Goal: Transaction & Acquisition: Book appointment/travel/reservation

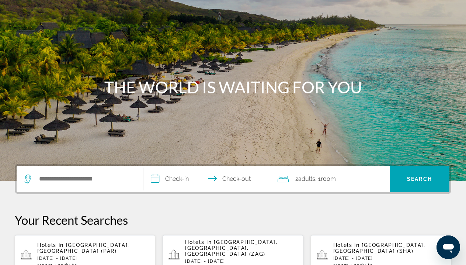
scroll to position [186, 0]
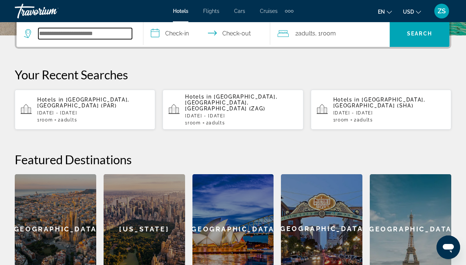
click at [93, 31] on input "Search widget" at bounding box center [85, 33] width 94 height 11
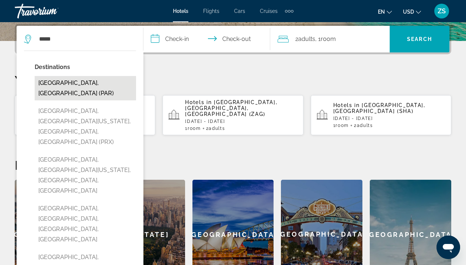
drag, startPoint x: 93, startPoint y: 31, endPoint x: 82, endPoint y: 83, distance: 52.5
click at [82, 83] on button "[GEOGRAPHIC_DATA], [GEOGRAPHIC_DATA] (PAR)" at bounding box center [85, 88] width 101 height 24
type input "**********"
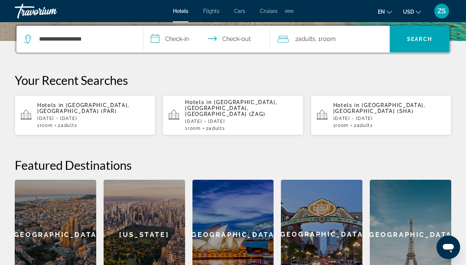
click at [176, 40] on input "**********" at bounding box center [208, 40] width 130 height 29
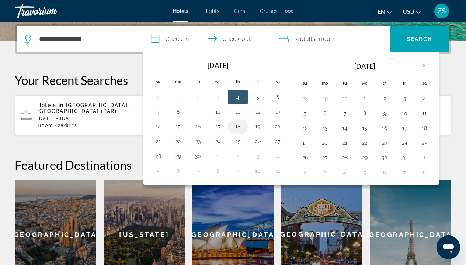
click at [238, 129] on button "18" at bounding box center [238, 126] width 12 height 10
click at [280, 129] on button "20" at bounding box center [278, 126] width 12 height 10
type input "**********"
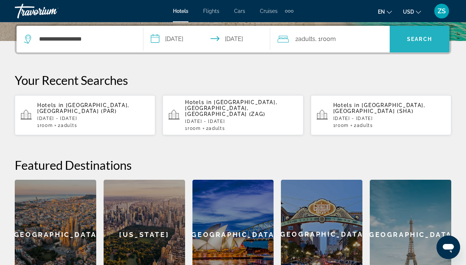
click at [427, 42] on span "Search" at bounding box center [419, 39] width 25 height 6
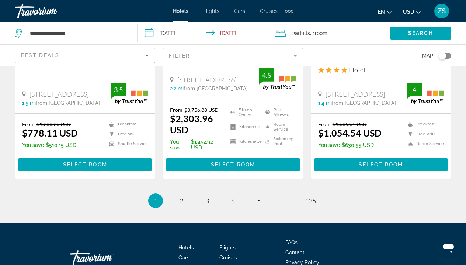
scroll to position [1063, 0]
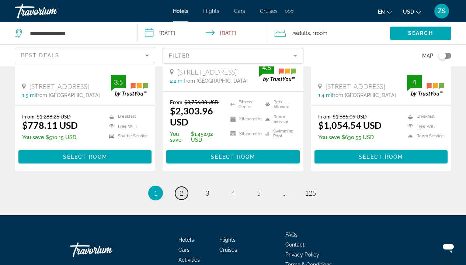
click at [185, 187] on link "page 2" at bounding box center [181, 193] width 13 height 13
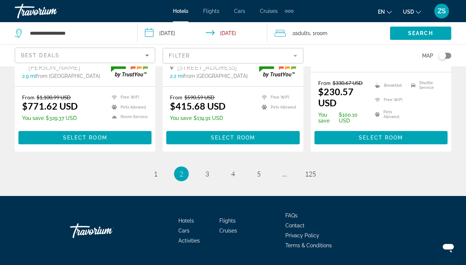
scroll to position [1079, 0]
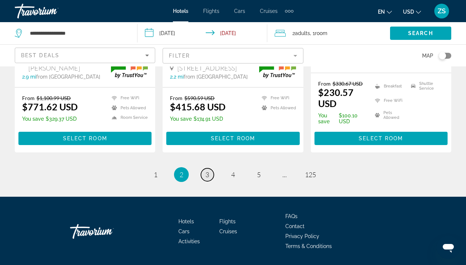
click at [207, 170] on span "3" at bounding box center [207, 174] width 4 height 8
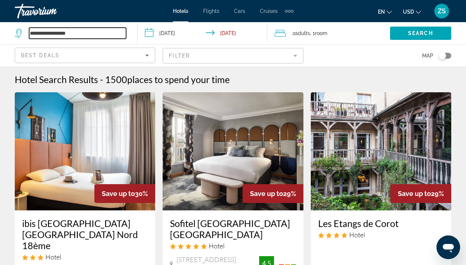
click at [116, 32] on input "**********" at bounding box center [77, 33] width 97 height 11
type input "*"
type input "**"
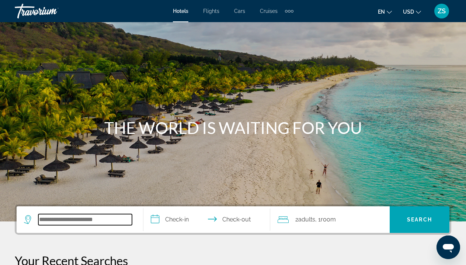
click at [99, 221] on input "Search widget" at bounding box center [85, 219] width 94 height 11
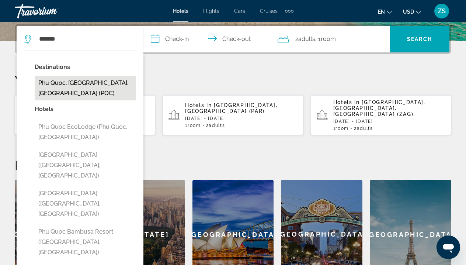
click at [101, 86] on button "[PERSON_NAME], [PERSON_NAME][GEOGRAPHIC_DATA], [GEOGRAPHIC_DATA] (PQC)" at bounding box center [85, 88] width 101 height 24
type input "**********"
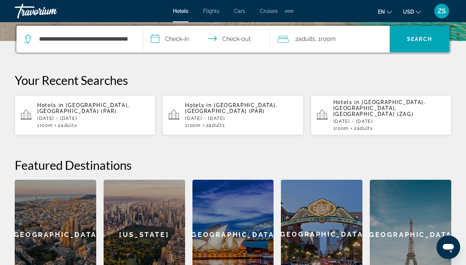
click at [180, 37] on input "**********" at bounding box center [208, 40] width 130 height 29
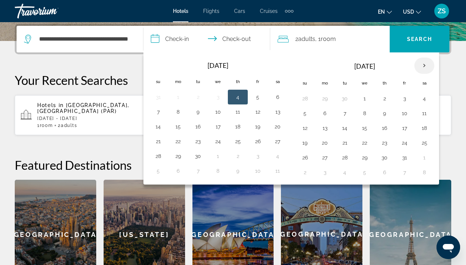
click at [424, 68] on th "Next month" at bounding box center [425, 66] width 20 height 16
click at [349, 143] on button "18" at bounding box center [345, 143] width 12 height 10
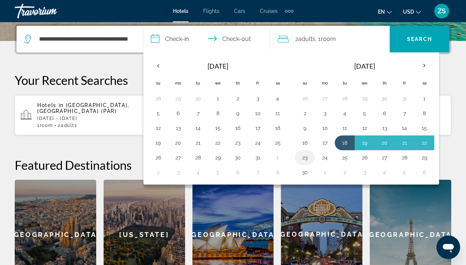
click at [307, 159] on button "23" at bounding box center [305, 157] width 12 height 10
type input "**********"
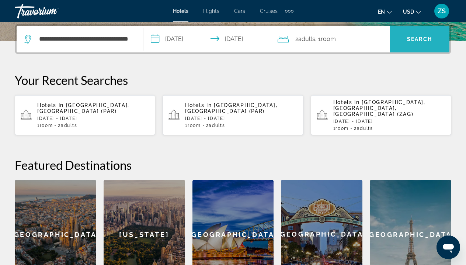
click at [415, 41] on span "Search" at bounding box center [419, 39] width 25 height 6
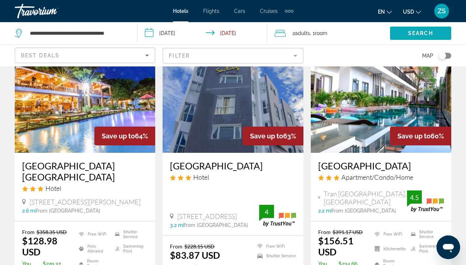
scroll to position [6, 0]
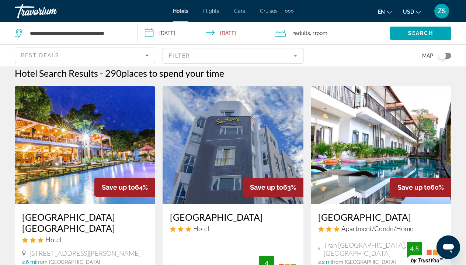
click at [297, 59] on mat-form-field "Filter" at bounding box center [233, 55] width 141 height 15
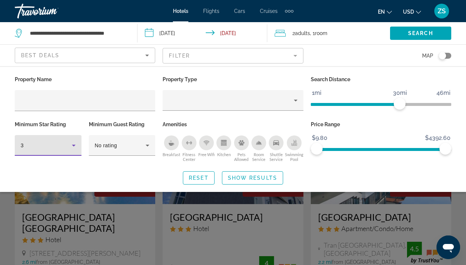
click at [77, 149] on icon "Hotel Filters" at bounding box center [73, 145] width 9 height 9
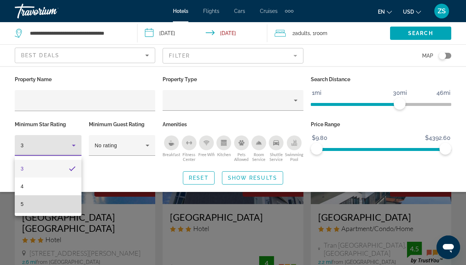
click at [63, 201] on mat-option "5" at bounding box center [48, 204] width 67 height 18
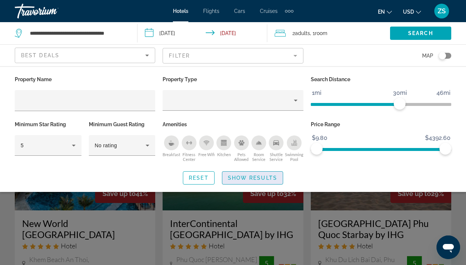
click at [248, 181] on span "Show Results" at bounding box center [252, 178] width 49 height 6
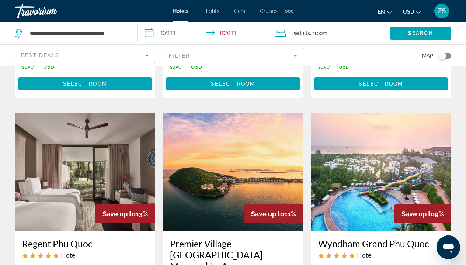
scroll to position [925, 0]
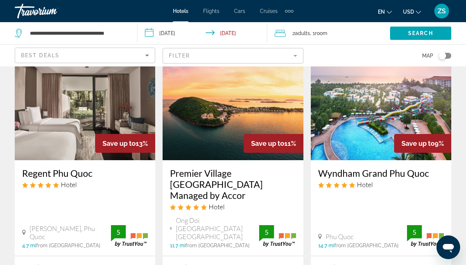
click at [294, 58] on mat-form-field "Filter" at bounding box center [233, 55] width 141 height 15
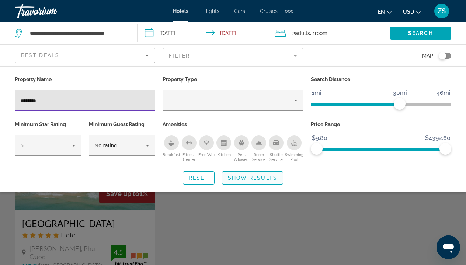
type input "********"
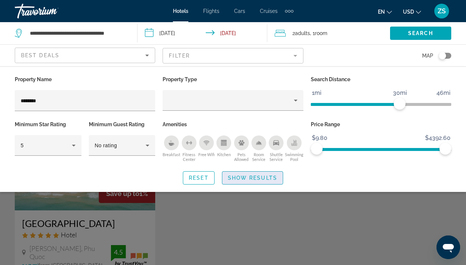
click at [251, 178] on span "Show Results" at bounding box center [252, 178] width 49 height 6
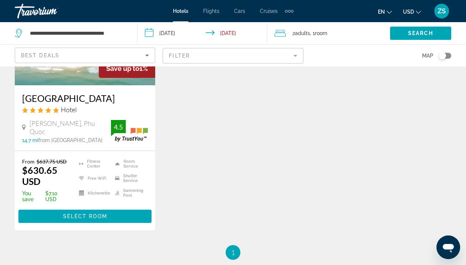
scroll to position [1, 0]
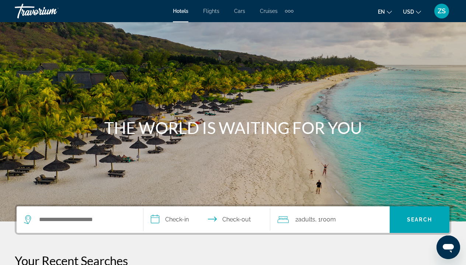
click at [102, 213] on div "Search widget" at bounding box center [80, 219] width 112 height 27
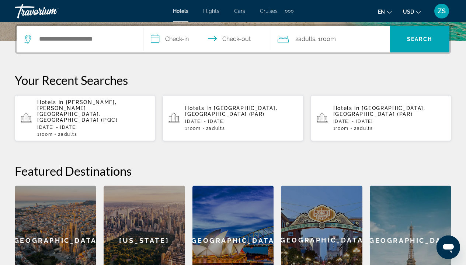
click at [75, 109] on span "[PERSON_NAME], [PERSON_NAME][GEOGRAPHIC_DATA], [GEOGRAPHIC_DATA] (PQC)" at bounding box center [77, 111] width 81 height 24
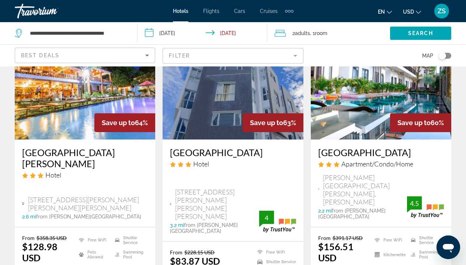
scroll to position [75, 0]
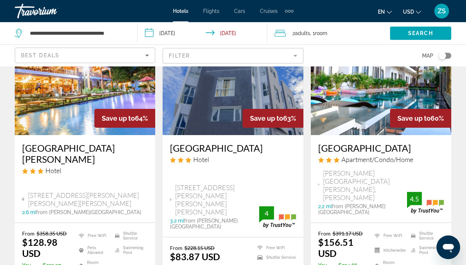
click at [223, 58] on mat-form-field "Filter" at bounding box center [233, 55] width 141 height 15
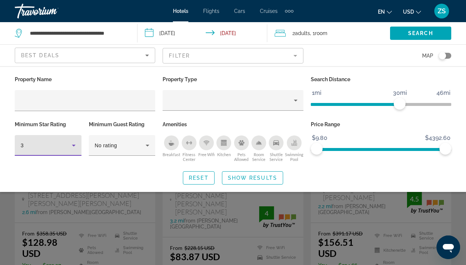
click at [70, 144] on icon "Hotel Filters" at bounding box center [73, 145] width 9 height 9
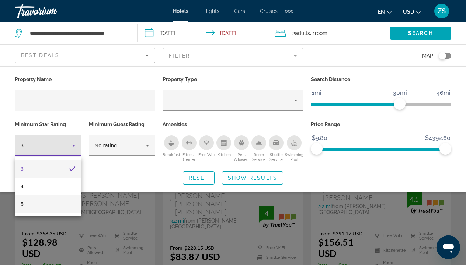
click at [65, 205] on mat-option "5" at bounding box center [48, 204] width 67 height 18
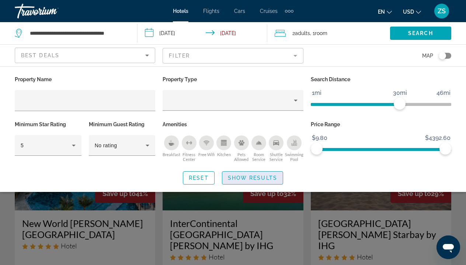
click at [267, 187] on span "Search widget" at bounding box center [252, 178] width 60 height 18
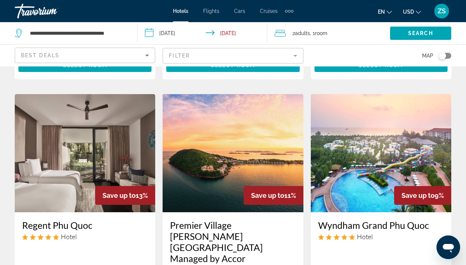
scroll to position [1061, 0]
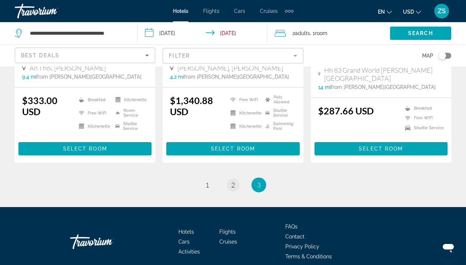
scroll to position [498, 0]
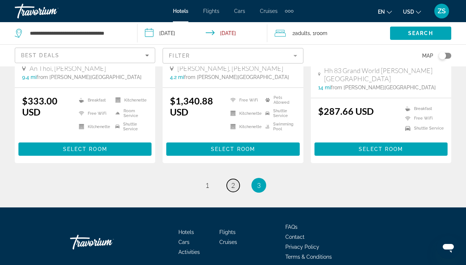
click at [235, 179] on link "page 2" at bounding box center [233, 185] width 13 height 13
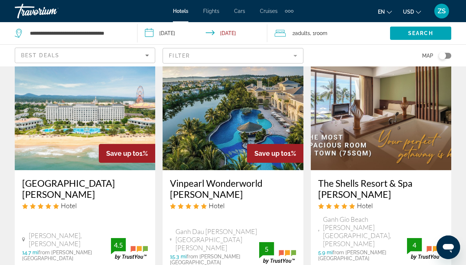
scroll to position [1113, 0]
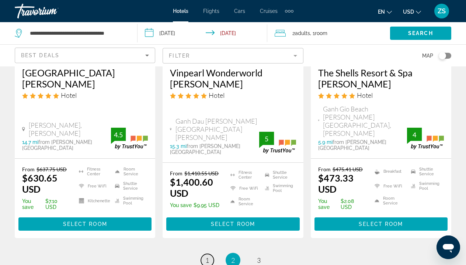
click at [205, 256] on span "1" at bounding box center [207, 260] width 4 height 8
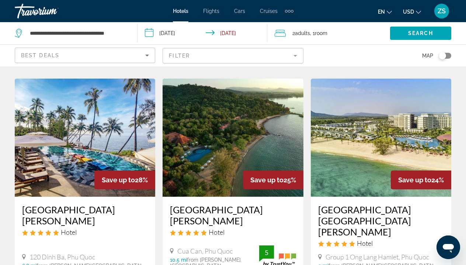
scroll to position [323, 0]
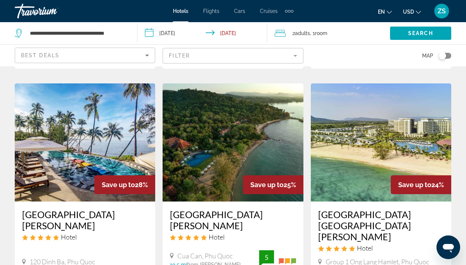
click at [419, 135] on img "Main content" at bounding box center [381, 142] width 141 height 118
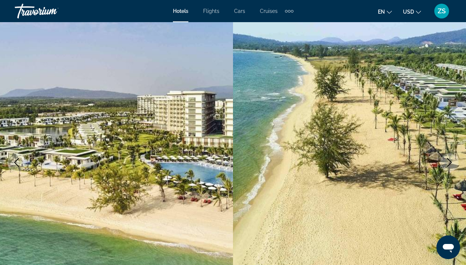
scroll to position [35, 0]
click at [451, 162] on icon "Next image" at bounding box center [449, 162] width 5 height 9
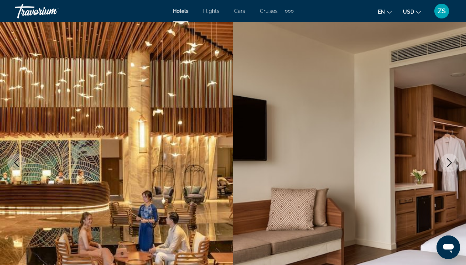
click at [451, 162] on icon "Next image" at bounding box center [449, 162] width 5 height 9
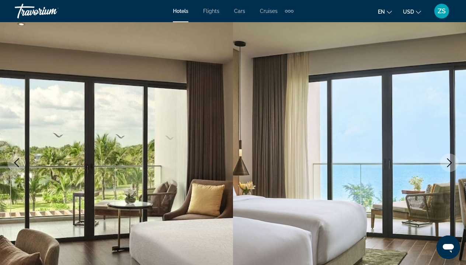
click at [452, 162] on icon "Next image" at bounding box center [449, 162] width 5 height 9
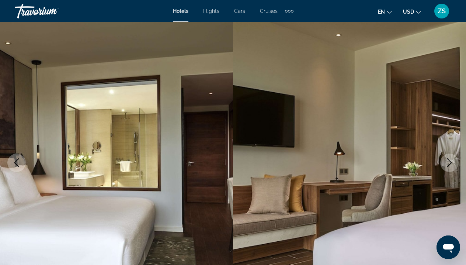
click at [452, 162] on icon "Next image" at bounding box center [449, 162] width 5 height 9
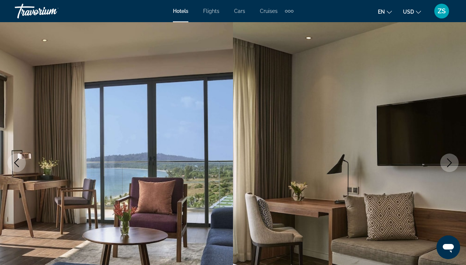
click at [453, 162] on icon "Next image" at bounding box center [449, 162] width 9 height 9
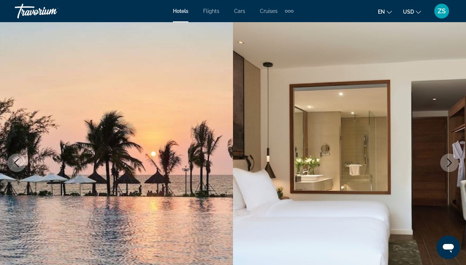
click at [453, 162] on icon "Next image" at bounding box center [449, 162] width 9 height 9
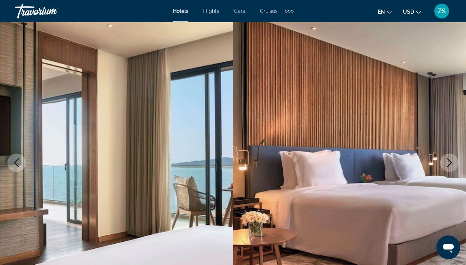
click at [453, 162] on icon "Next image" at bounding box center [449, 162] width 9 height 9
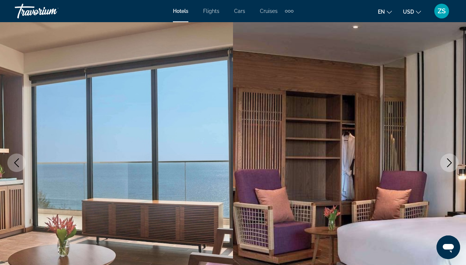
click at [453, 162] on icon "Next image" at bounding box center [449, 162] width 9 height 9
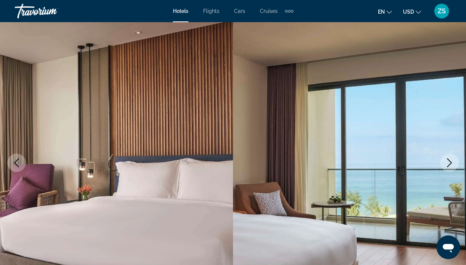
click at [453, 162] on icon "Next image" at bounding box center [449, 162] width 9 height 9
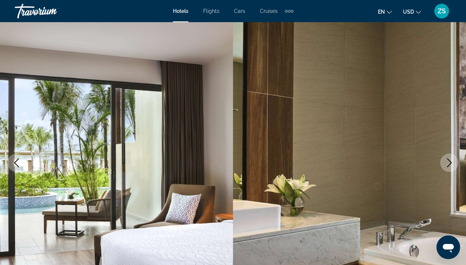
click at [453, 163] on icon "Next image" at bounding box center [449, 162] width 9 height 9
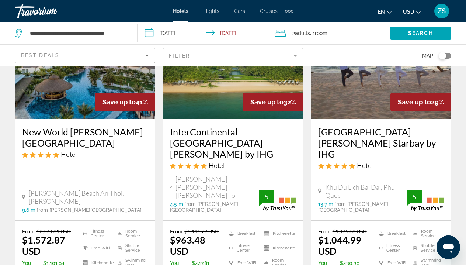
scroll to position [107, 0]
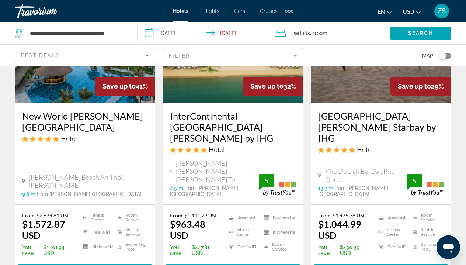
click at [229, 264] on span "Select Room" at bounding box center [233, 270] width 44 height 6
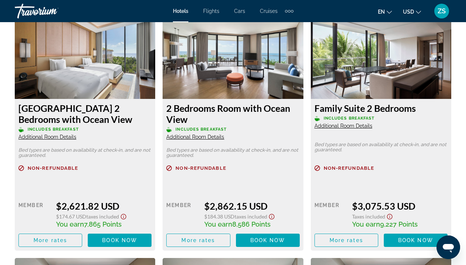
scroll to position [2917, 0]
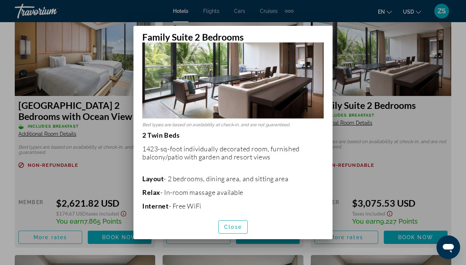
scroll to position [55, 0]
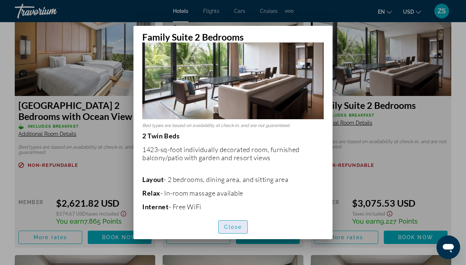
click at [239, 232] on span "button" at bounding box center [233, 227] width 29 height 18
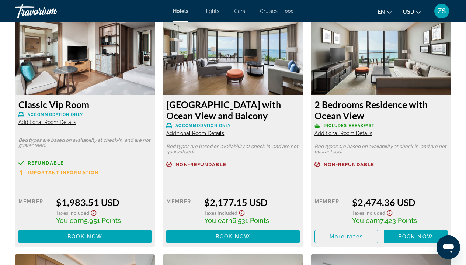
scroll to position [2670, 0]
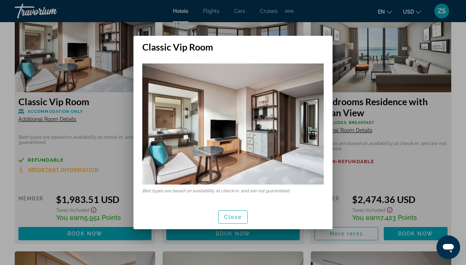
scroll to position [0, 0]
click at [225, 214] on span "Close" at bounding box center [233, 217] width 18 height 6
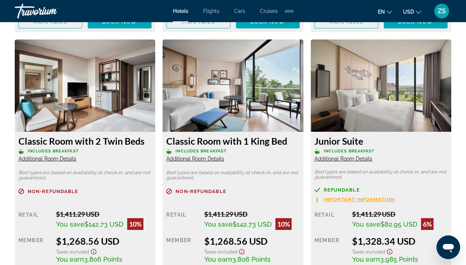
scroll to position [1396, 0]
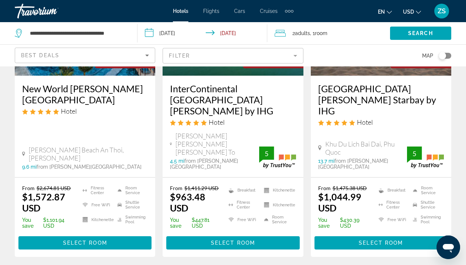
scroll to position [136, 0]
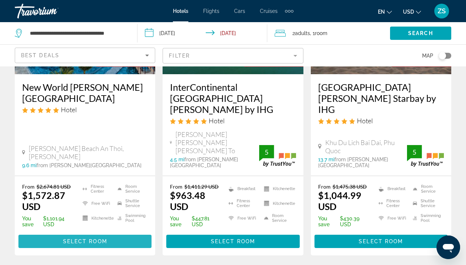
click at [106, 238] on span "Select Room" at bounding box center [85, 241] width 44 height 6
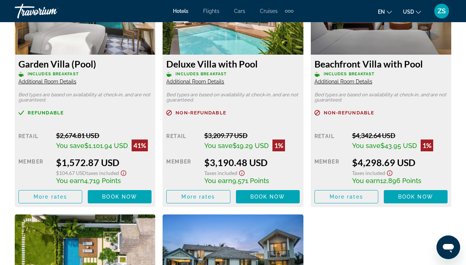
scroll to position [1146, 0]
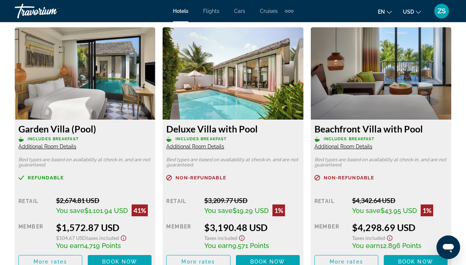
click at [63, 148] on span "Additional Room Details" at bounding box center [47, 146] width 58 height 6
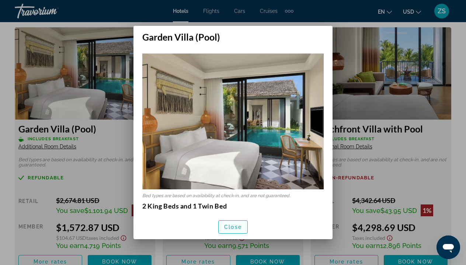
click at [236, 223] on span "button" at bounding box center [233, 227] width 29 height 18
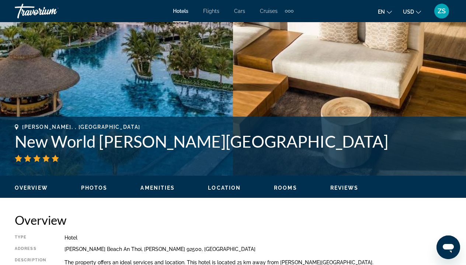
scroll to position [147, 0]
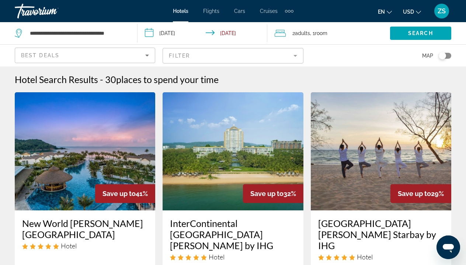
click at [322, 34] on span "Room" at bounding box center [321, 33] width 13 height 6
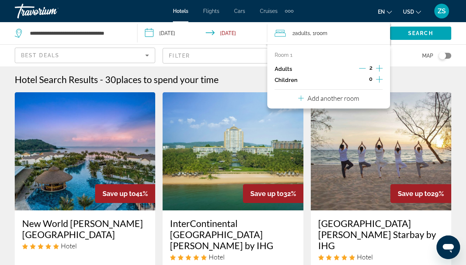
click at [380, 68] on icon "Increment adults" at bounding box center [379, 68] width 7 height 9
click at [407, 37] on span "Search widget" at bounding box center [420, 33] width 61 height 18
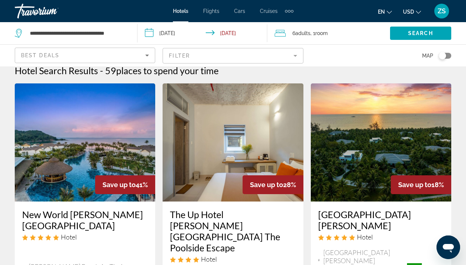
scroll to position [48, 0]
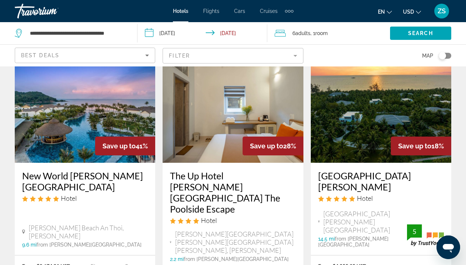
click at [177, 33] on input "**********" at bounding box center [204, 34] width 133 height 24
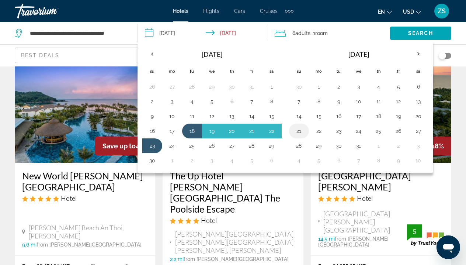
click at [301, 136] on button "21" at bounding box center [299, 131] width 12 height 10
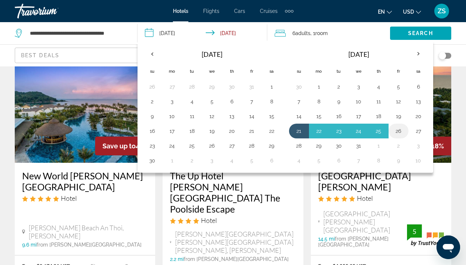
click at [401, 133] on button "26" at bounding box center [399, 131] width 12 height 10
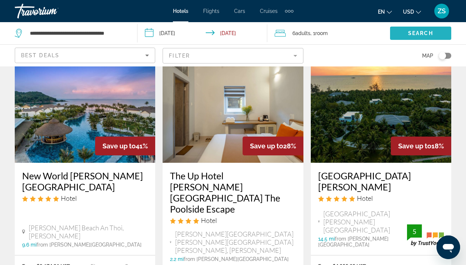
click at [428, 34] on span "Search" at bounding box center [420, 33] width 25 height 6
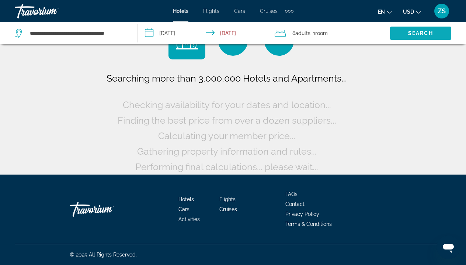
scroll to position [33, 0]
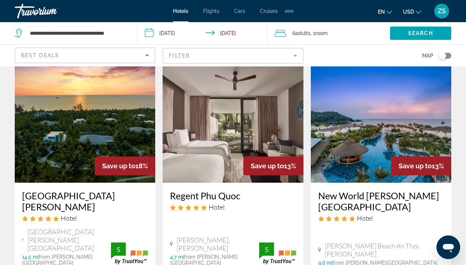
scroll to position [27, 0]
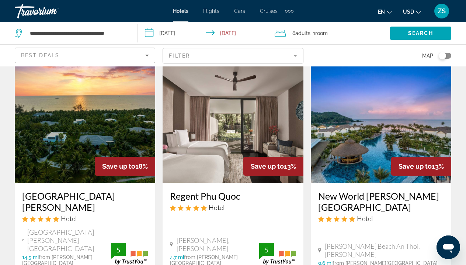
click at [175, 34] on input "**********" at bounding box center [204, 34] width 133 height 24
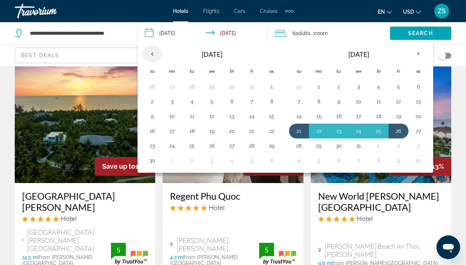
click at [154, 57] on th "Previous month" at bounding box center [152, 54] width 20 height 16
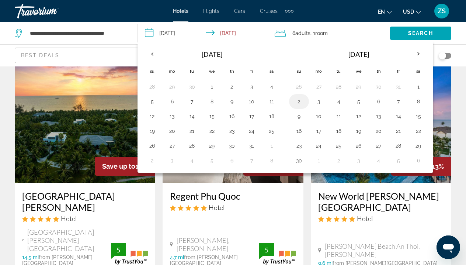
click at [302, 106] on button "2" at bounding box center [299, 101] width 12 height 10
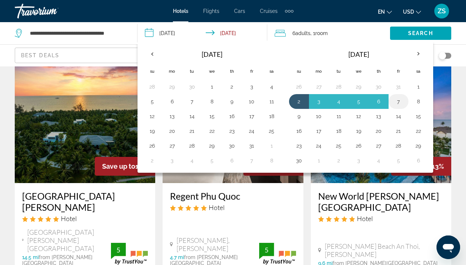
click at [401, 103] on button "7" at bounding box center [399, 101] width 12 height 10
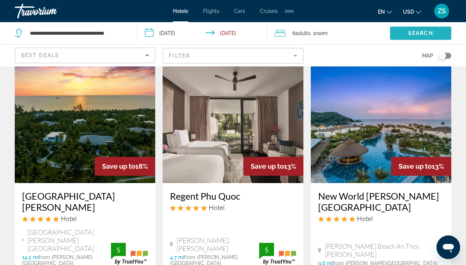
click at [427, 30] on span "Search widget" at bounding box center [420, 33] width 61 height 18
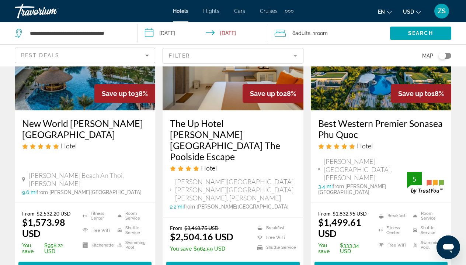
scroll to position [68, 0]
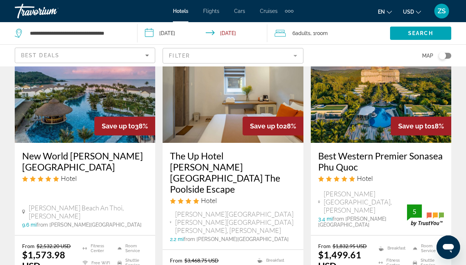
click at [177, 31] on input "**********" at bounding box center [204, 34] width 133 height 24
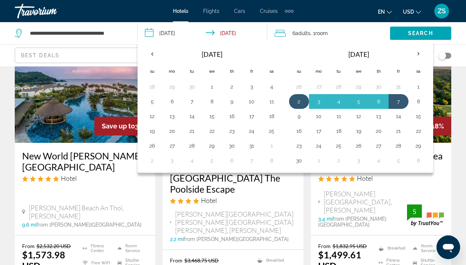
click at [302, 103] on button "2" at bounding box center [299, 101] width 12 height 10
click at [425, 101] on button "8" at bounding box center [419, 101] width 12 height 10
type input "**********"
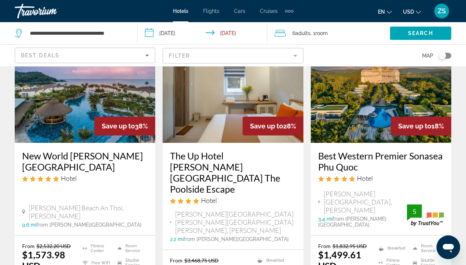
click at [174, 33] on input "**********" at bounding box center [204, 34] width 133 height 24
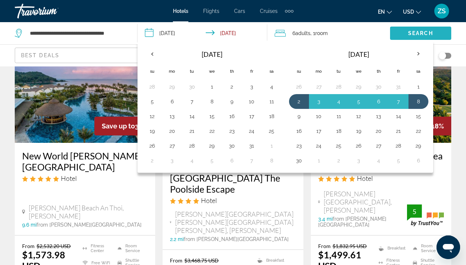
click at [423, 38] on span "Search widget" at bounding box center [420, 33] width 61 height 18
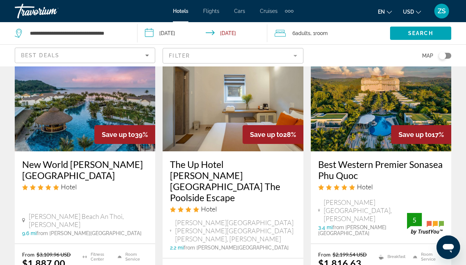
scroll to position [49, 0]
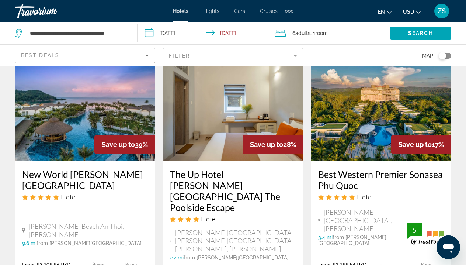
click at [117, 132] on img "Main content" at bounding box center [85, 102] width 141 height 118
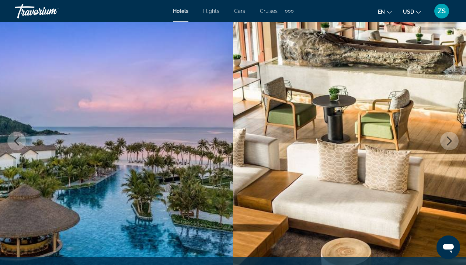
scroll to position [57, 0]
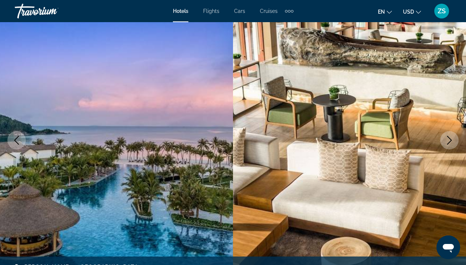
click at [448, 140] on icon "Next image" at bounding box center [449, 140] width 9 height 9
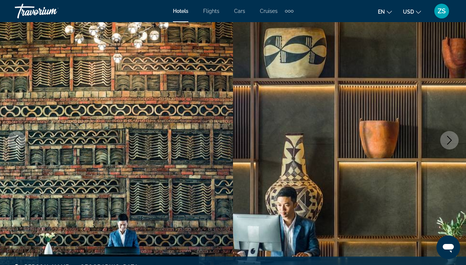
click at [448, 141] on icon "Next image" at bounding box center [449, 140] width 9 height 9
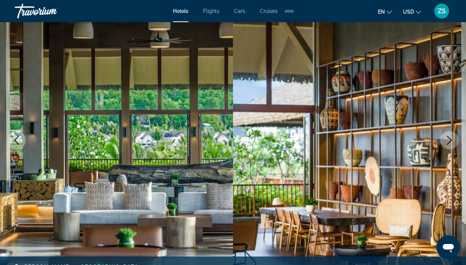
click at [448, 141] on icon "Next image" at bounding box center [449, 140] width 9 height 9
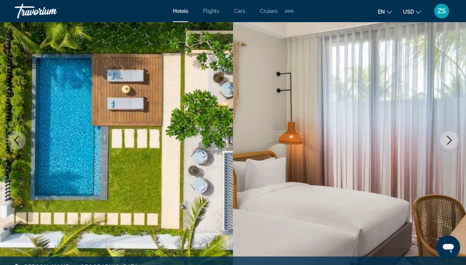
click at [449, 141] on icon "Next image" at bounding box center [449, 140] width 9 height 9
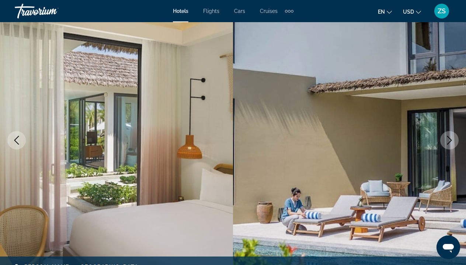
click at [449, 141] on icon "Next image" at bounding box center [449, 140] width 9 height 9
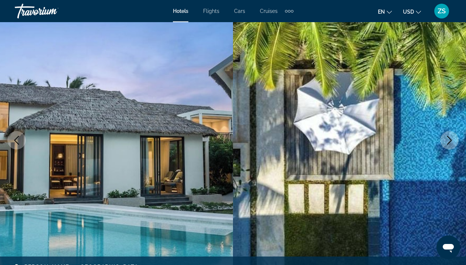
click at [449, 141] on icon "Next image" at bounding box center [449, 140] width 9 height 9
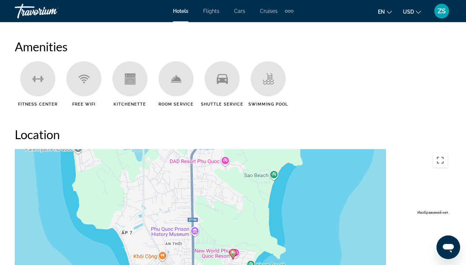
scroll to position [830, 0]
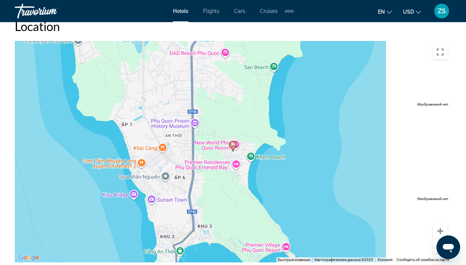
click at [436, 244] on button "Уменьшить" at bounding box center [440, 246] width 15 height 15
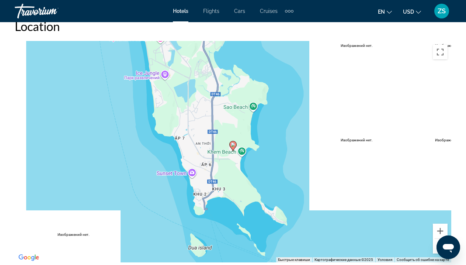
click at [436, 244] on button "Уменьшить" at bounding box center [440, 246] width 15 height 15
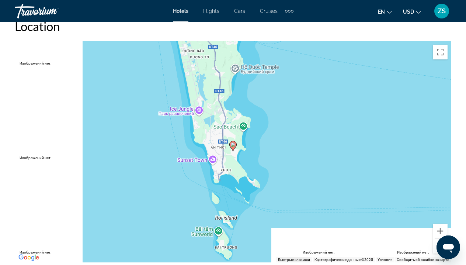
click at [436, 244] on button "Уменьшить" at bounding box center [440, 246] width 15 height 15
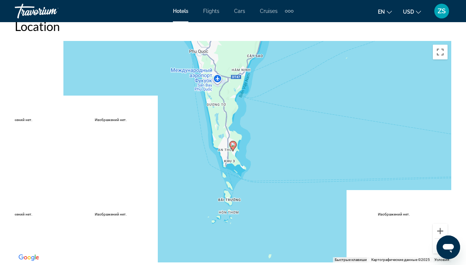
click at [436, 244] on button "Уменьшить" at bounding box center [440, 246] width 15 height 15
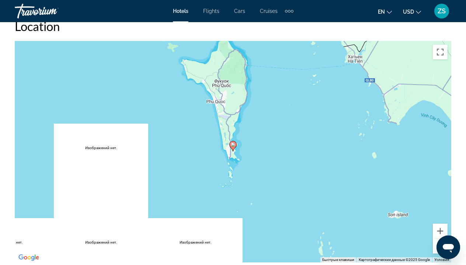
click at [436, 244] on button "Уменьшить" at bounding box center [440, 246] width 15 height 15
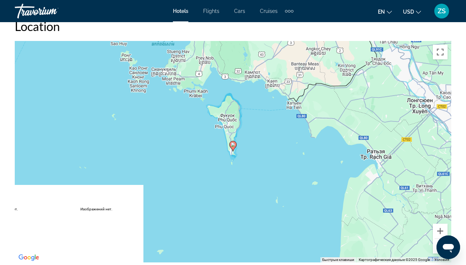
click at [436, 244] on button "Уменьшить" at bounding box center [440, 246] width 15 height 15
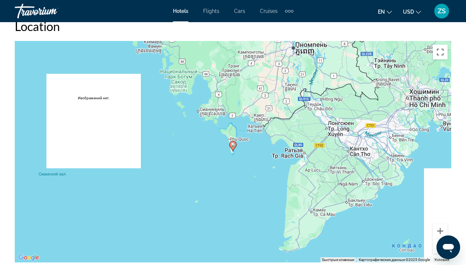
click at [436, 244] on button "Уменьшить" at bounding box center [440, 246] width 15 height 15
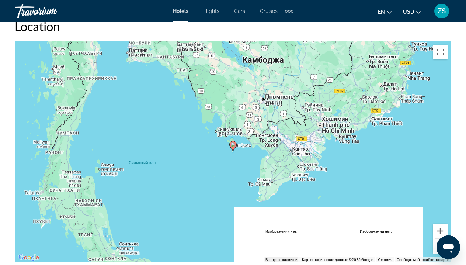
click at [436, 244] on button "Уменьшить" at bounding box center [440, 246] width 15 height 15
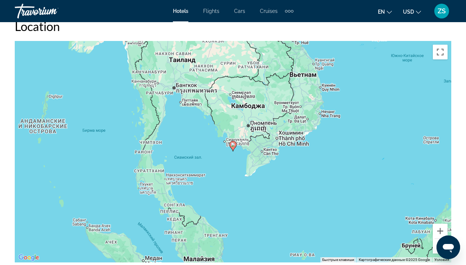
click at [436, 244] on button "Уменьшить" at bounding box center [440, 246] width 15 height 15
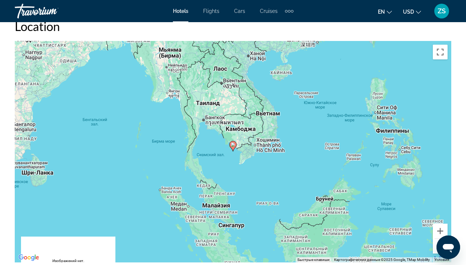
click at [436, 244] on button "Уменьшить" at bounding box center [440, 246] width 15 height 15
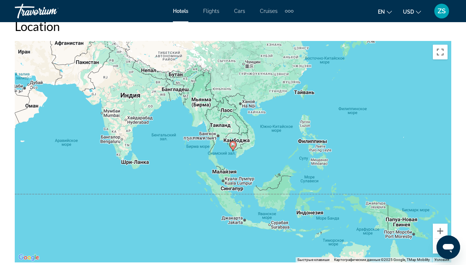
click at [436, 244] on button "Уменьшить" at bounding box center [440, 246] width 15 height 15
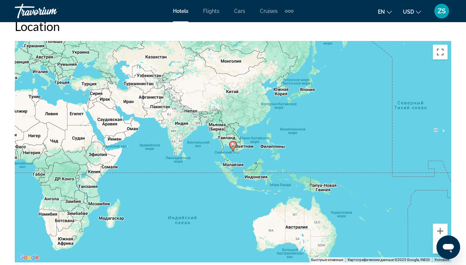
click at [436, 243] on button "Уменьшить" at bounding box center [440, 246] width 15 height 15
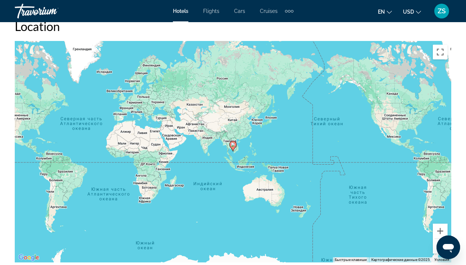
click at [436, 243] on button "Уменьшить" at bounding box center [440, 246] width 15 height 15
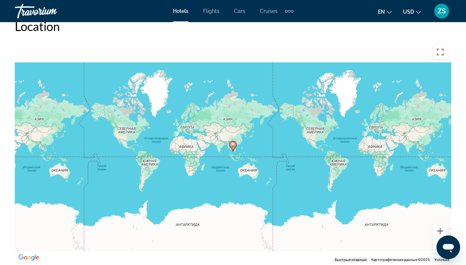
click at [436, 243] on button "Уменьшить" at bounding box center [440, 246] width 15 height 15
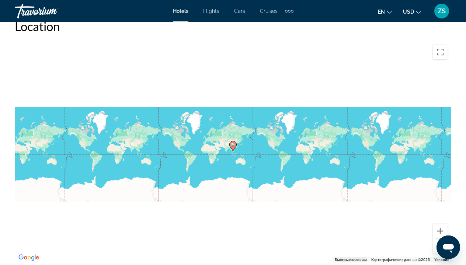
click at [437, 244] on button "Открыть окно обмена сообщениями" at bounding box center [449, 247] width 24 height 24
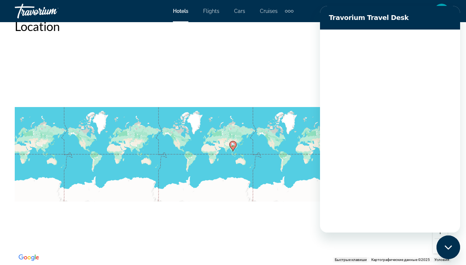
scroll to position [0, 0]
click at [273, 93] on div "Чтобы активировать перетаскивание с помощью клавиатуры, нажмите Alt + Ввод. Пос…" at bounding box center [233, 151] width 437 height 221
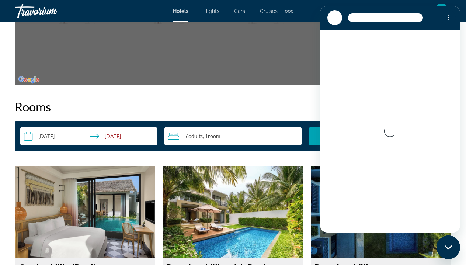
scroll to position [1010, 0]
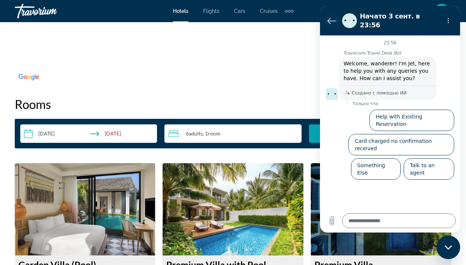
click at [328, 19] on icon "Вернуться к списку разговоров" at bounding box center [332, 20] width 9 height 9
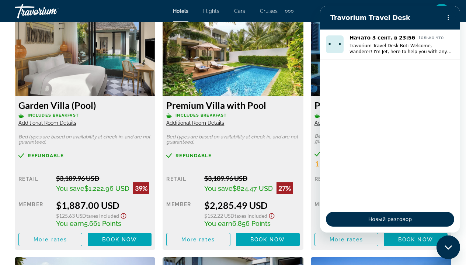
scroll to position [1171, 0]
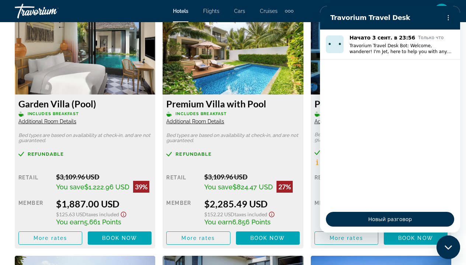
click at [451, 250] on div "Закрыть окно обмена сообщениями" at bounding box center [449, 247] width 22 height 22
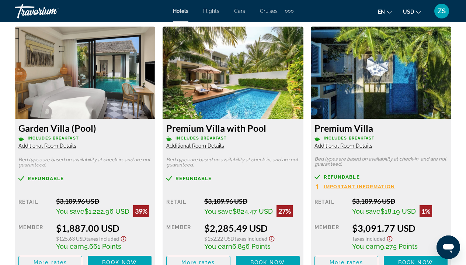
scroll to position [1146, 0]
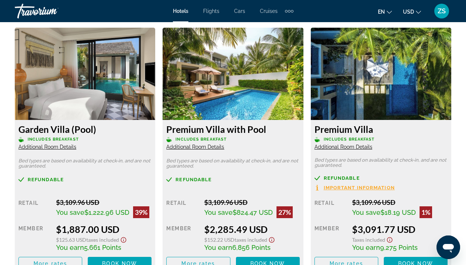
click at [155, 88] on img "Main content" at bounding box center [85, 74] width 141 height 92
click at [155, 97] on img "Main content" at bounding box center [85, 74] width 141 height 92
click at [76, 146] on span "Additional Room Details" at bounding box center [47, 147] width 58 height 6
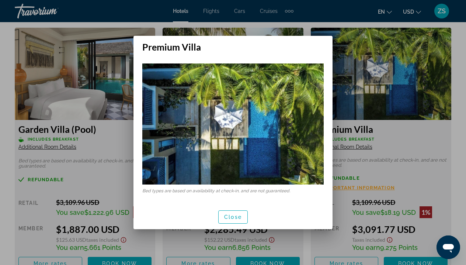
scroll to position [0, 0]
click at [227, 217] on span "Close" at bounding box center [233, 217] width 18 height 6
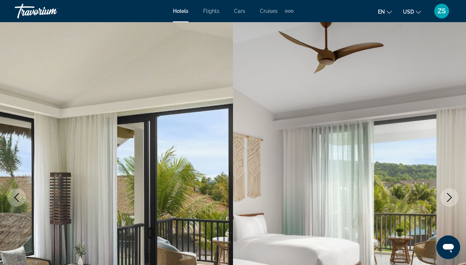
scroll to position [1146, 0]
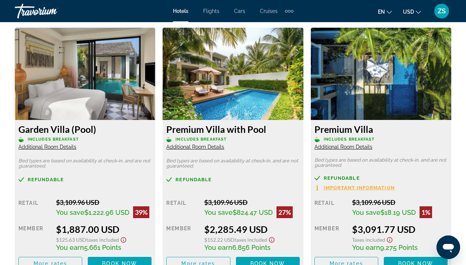
click at [76, 145] on span "Additional Room Details" at bounding box center [47, 147] width 58 height 6
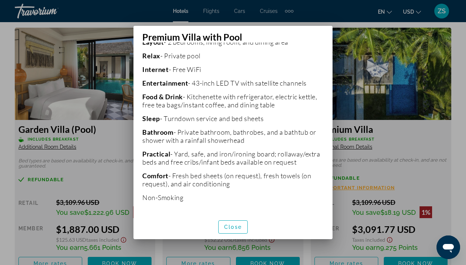
scroll to position [193, 0]
click at [239, 226] on span "Close" at bounding box center [233, 227] width 18 height 6
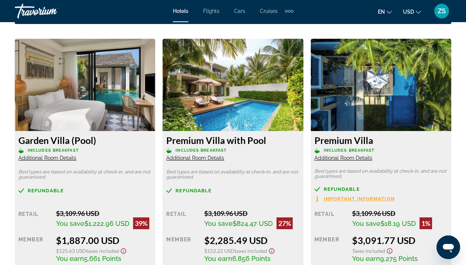
scroll to position [1190, 0]
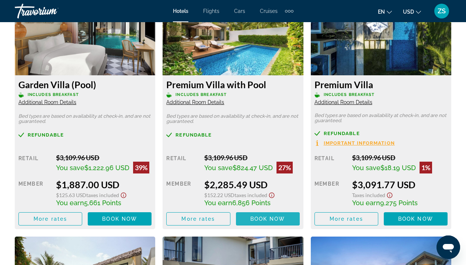
click at [137, 222] on span "Book now" at bounding box center [119, 219] width 35 height 6
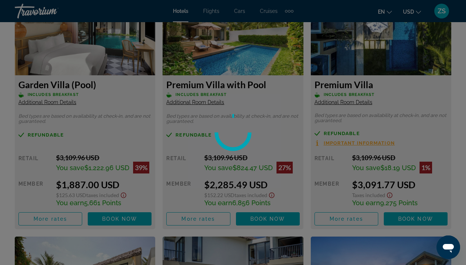
click at [270, 223] on div at bounding box center [233, 132] width 466 height 265
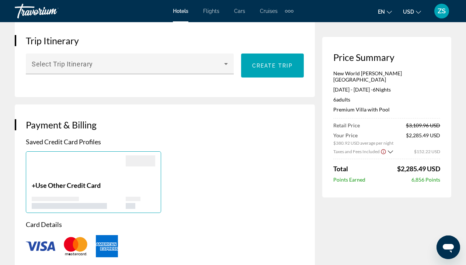
scroll to position [469, 0]
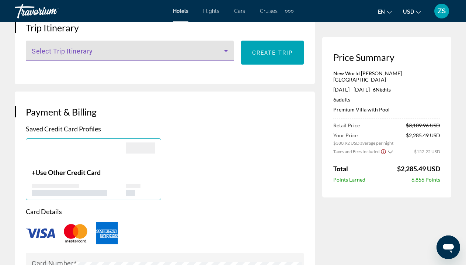
click at [224, 50] on icon "Main content" at bounding box center [226, 51] width 4 height 2
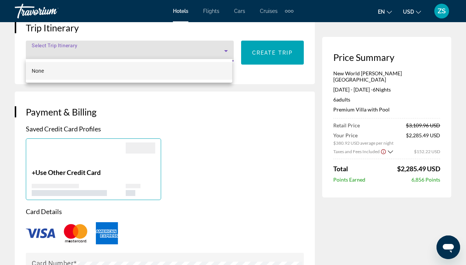
click at [224, 48] on div at bounding box center [233, 132] width 466 height 265
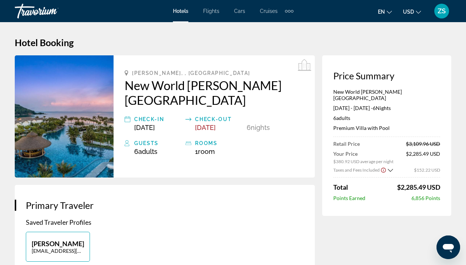
scroll to position [0, 0]
click at [89, 98] on img "Main content" at bounding box center [64, 116] width 99 height 122
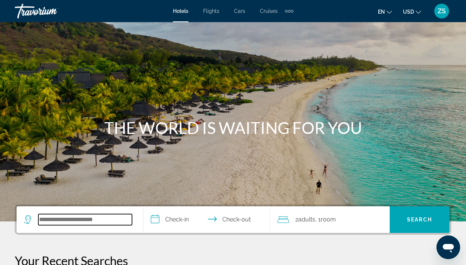
click at [89, 214] on input "Search widget" at bounding box center [85, 219] width 94 height 11
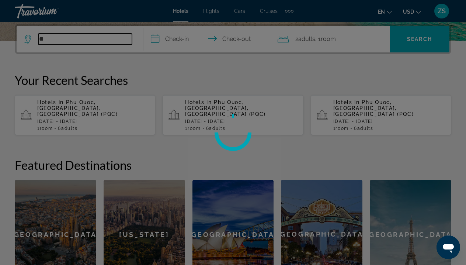
type input "*"
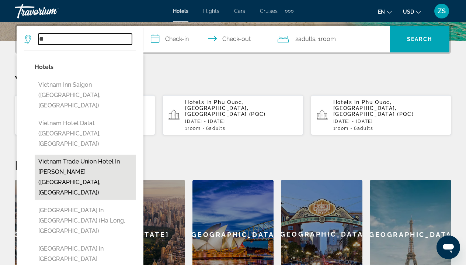
type input "*"
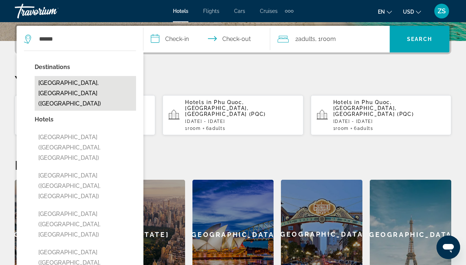
click at [72, 87] on button "Nha Trang, Vietnam (NHA)" at bounding box center [85, 93] width 101 height 35
type input "**********"
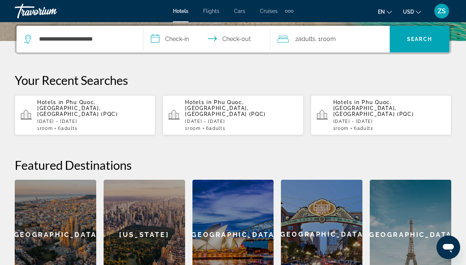
click at [173, 40] on input "**********" at bounding box center [208, 40] width 130 height 29
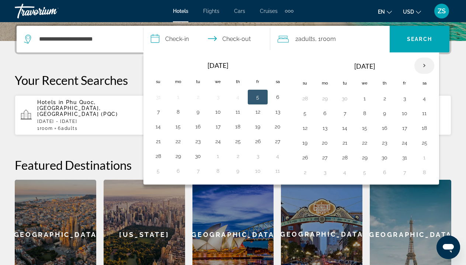
click at [432, 66] on th "Next month" at bounding box center [425, 66] width 20 height 16
click at [325, 117] on button "3" at bounding box center [325, 113] width 12 height 10
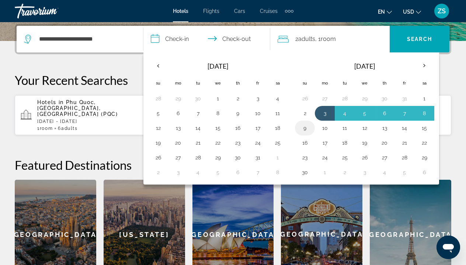
click at [307, 132] on button "9" at bounding box center [305, 128] width 12 height 10
type input "**********"
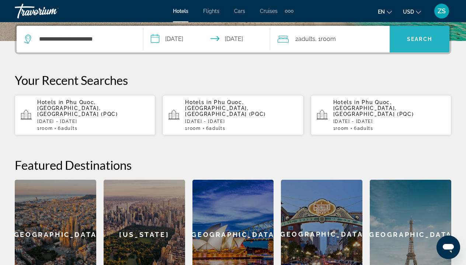
click at [411, 40] on span "Search" at bounding box center [419, 39] width 25 height 6
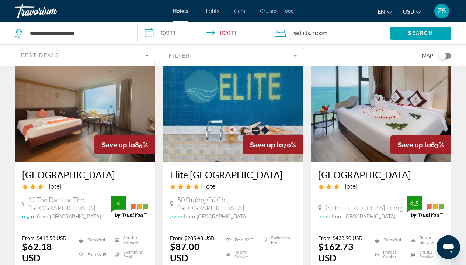
scroll to position [1, 0]
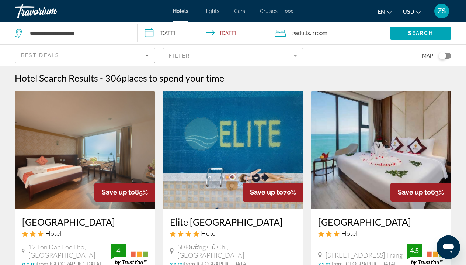
click at [295, 55] on mat-form-field "Filter" at bounding box center [233, 55] width 141 height 15
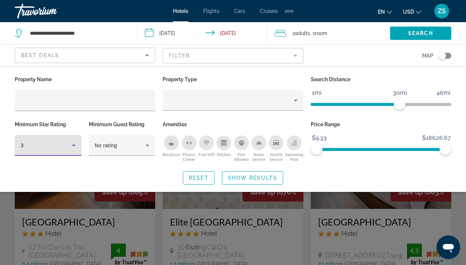
click at [76, 149] on icon "Hotel Filters" at bounding box center [73, 145] width 9 height 9
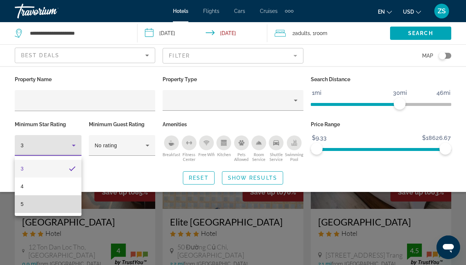
click at [68, 200] on mat-option "5" at bounding box center [48, 204] width 67 height 18
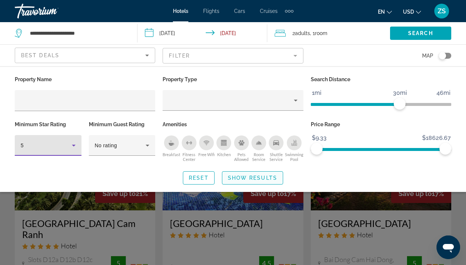
click at [246, 177] on span "Show Results" at bounding box center [252, 178] width 49 height 6
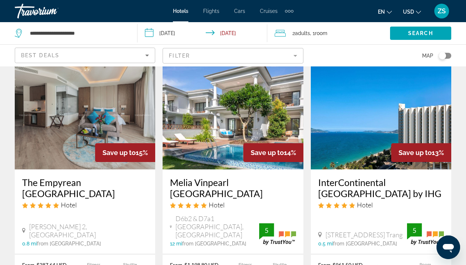
scroll to position [612, 0]
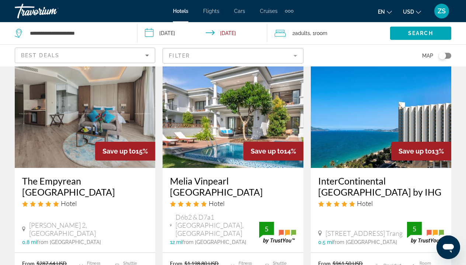
click at [297, 34] on span "Adults" at bounding box center [302, 33] width 15 height 6
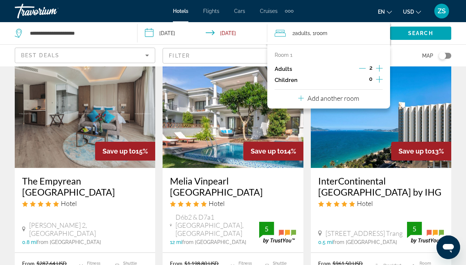
click at [383, 70] on div "Room 1 Adults 2 Children 0 Add another room" at bounding box center [328, 76] width 123 height 64
click at [383, 70] on icon "Increment adults" at bounding box center [379, 68] width 7 height 9
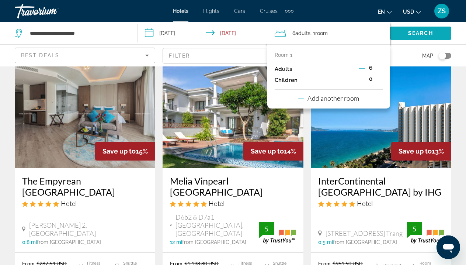
click at [416, 35] on span "Search" at bounding box center [420, 33] width 25 height 6
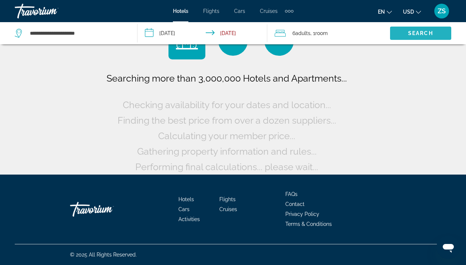
scroll to position [33, 0]
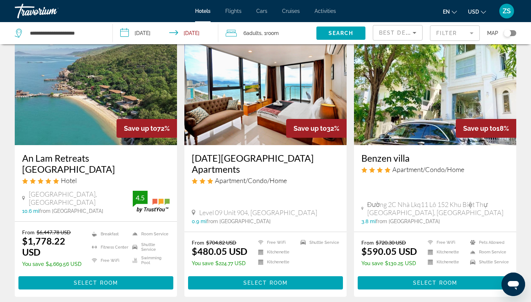
scroll to position [43, 0]
click at [121, 264] on span "Main content" at bounding box center [95, 283] width 155 height 18
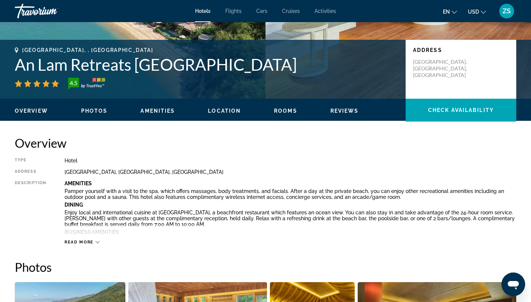
scroll to position [234, 0]
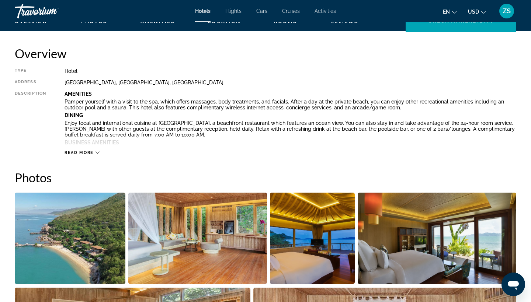
click at [95, 152] on div "Read more" at bounding box center [82, 153] width 35 height 5
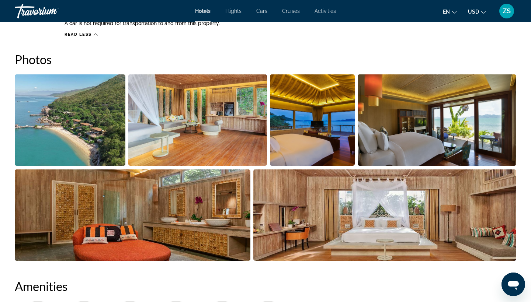
scroll to position [808, 0]
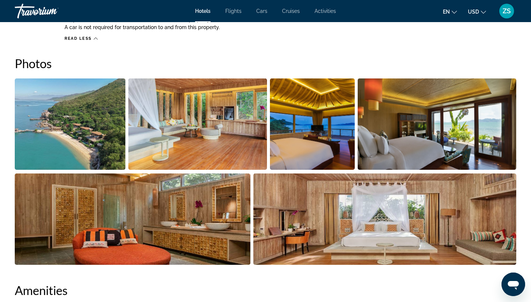
click at [72, 138] on img "Open full-screen image slider" at bounding box center [70, 124] width 111 height 91
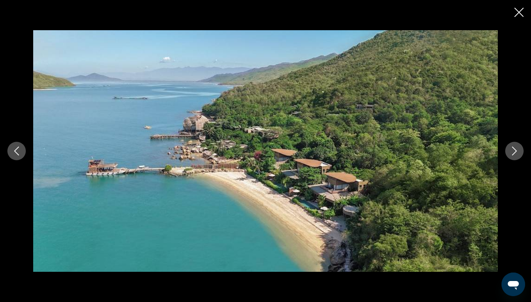
click at [466, 153] on icon "Next image" at bounding box center [514, 151] width 9 height 9
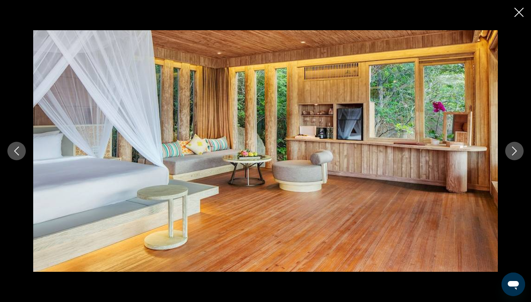
click at [466, 153] on icon "Next image" at bounding box center [514, 151] width 9 height 9
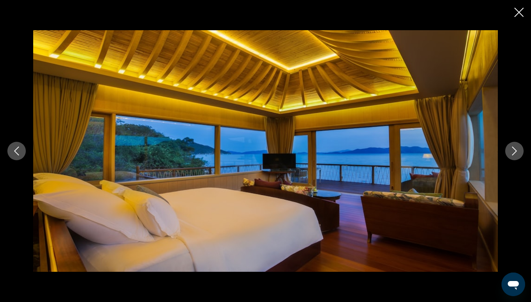
click at [466, 153] on icon "Next image" at bounding box center [514, 151] width 9 height 9
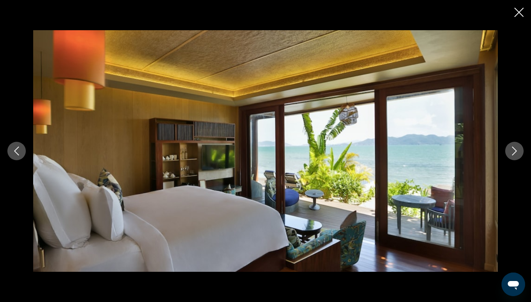
click at [466, 153] on icon "Next image" at bounding box center [514, 151] width 9 height 9
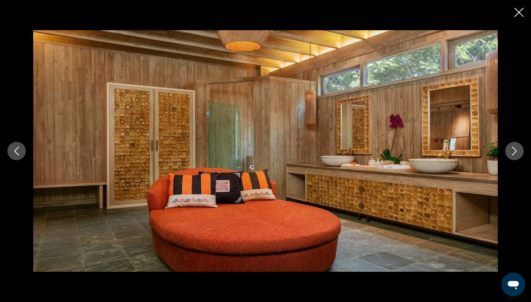
click at [466, 153] on icon "Next image" at bounding box center [514, 151] width 9 height 9
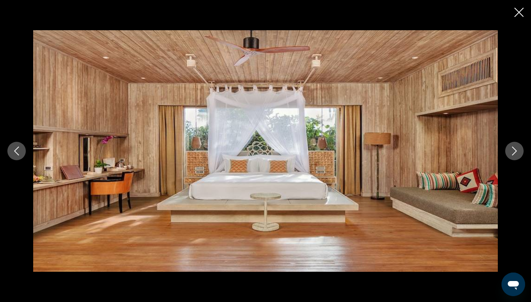
click at [466, 153] on icon "Next image" at bounding box center [514, 151] width 9 height 9
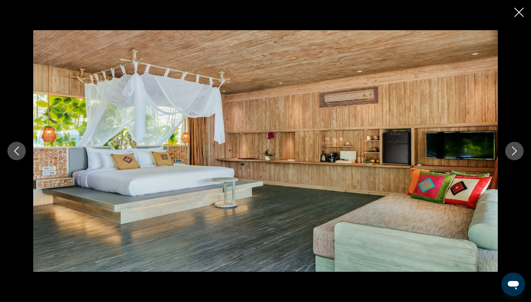
click at [466, 153] on icon "Next image" at bounding box center [514, 151] width 9 height 9
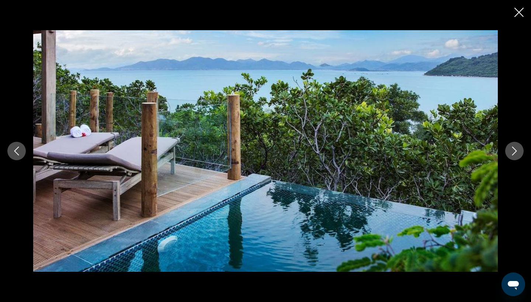
click at [466, 153] on icon "Next image" at bounding box center [514, 151] width 9 height 9
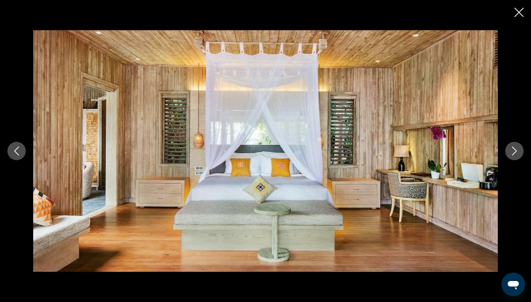
click at [466, 153] on icon "Next image" at bounding box center [514, 151] width 9 height 9
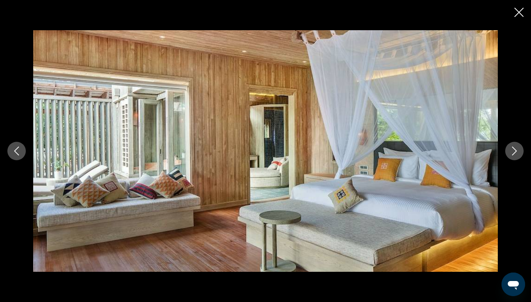
click at [466, 153] on icon "Next image" at bounding box center [514, 151] width 9 height 9
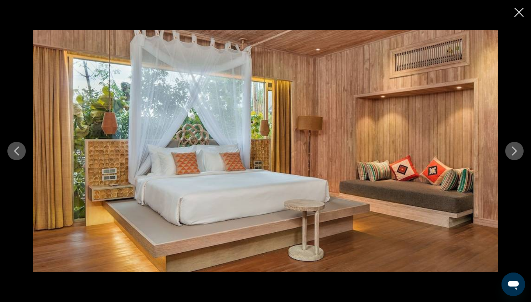
click at [466, 153] on icon "Next image" at bounding box center [514, 151] width 9 height 9
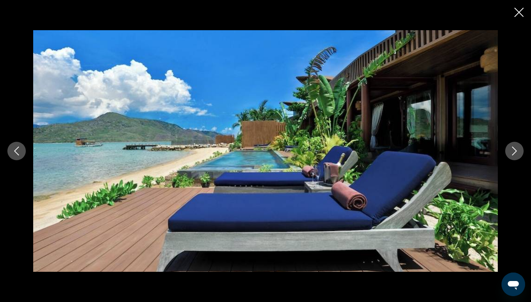
click at [466, 153] on icon "Next image" at bounding box center [514, 151] width 9 height 9
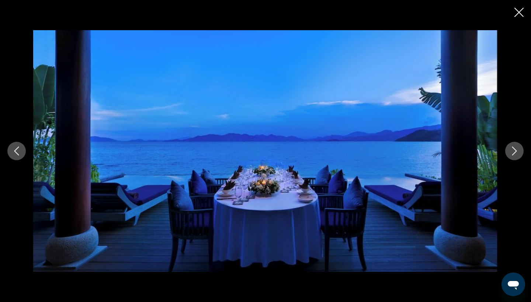
click at [466, 153] on icon "Next image" at bounding box center [514, 151] width 9 height 9
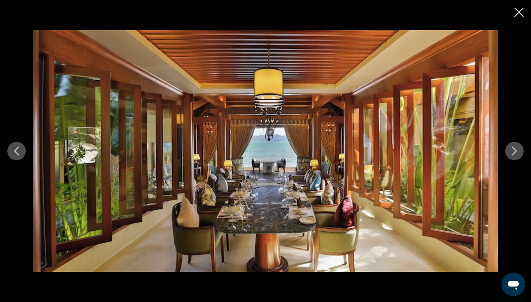
click at [466, 153] on icon "Next image" at bounding box center [514, 151] width 9 height 9
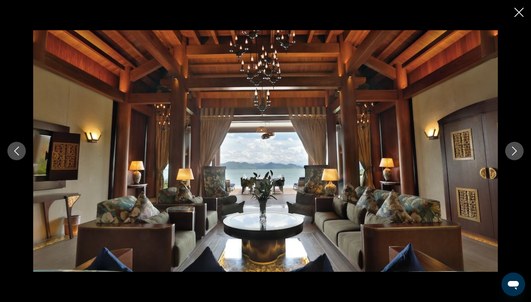
click at [466, 153] on icon "Next image" at bounding box center [514, 151] width 9 height 9
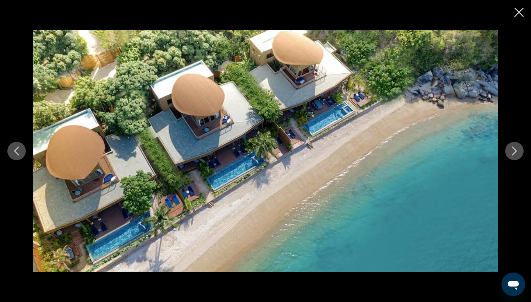
click at [466, 153] on icon "Next image" at bounding box center [514, 151] width 9 height 9
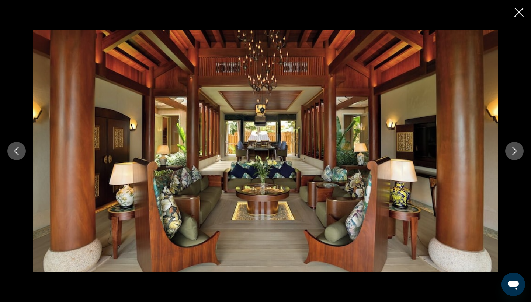
click at [466, 153] on icon "Next image" at bounding box center [514, 151] width 9 height 9
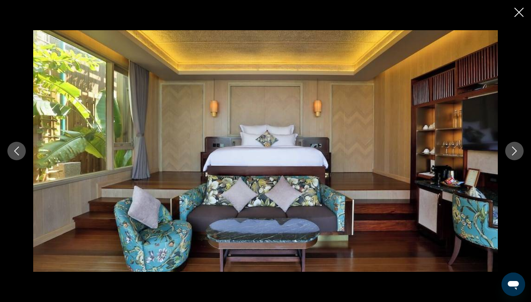
click at [466, 8] on div "prev next" at bounding box center [265, 151] width 531 height 302
click at [466, 12] on icon "Close slideshow" at bounding box center [519, 12] width 9 height 9
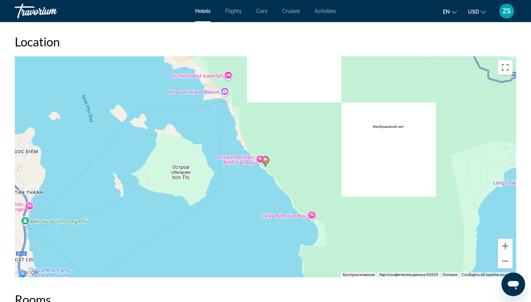
scroll to position [1144, 0]
click at [466, 255] on button "Уменьшить" at bounding box center [505, 262] width 15 height 15
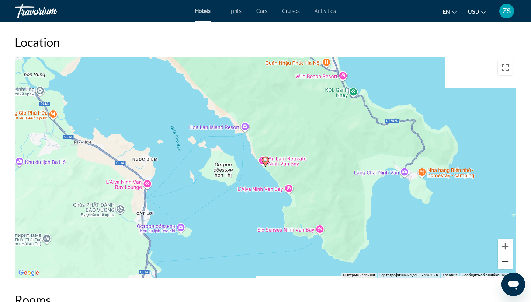
click at [466, 255] on button "Уменьшить" at bounding box center [505, 262] width 15 height 15
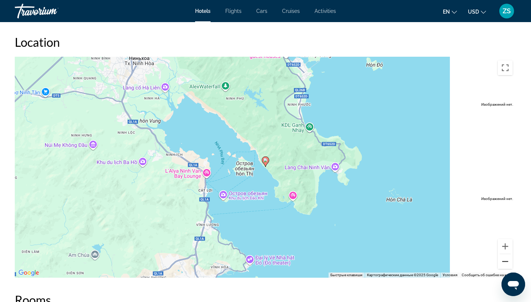
click at [466, 255] on button "Уменьшить" at bounding box center [505, 262] width 15 height 15
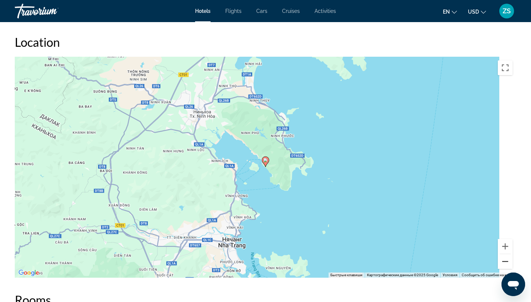
click at [466, 255] on button "Уменьшить" at bounding box center [505, 262] width 15 height 15
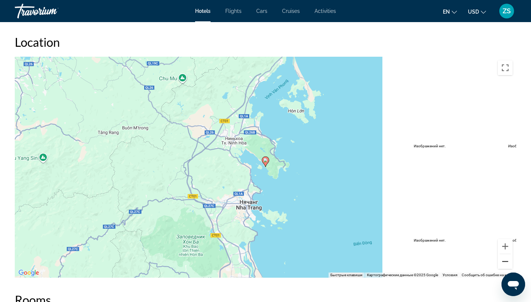
click at [466, 255] on button "Уменьшить" at bounding box center [505, 262] width 15 height 15
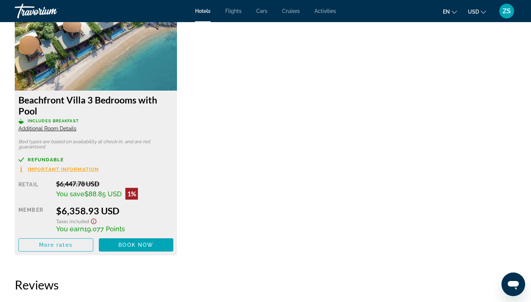
scroll to position [1519, 0]
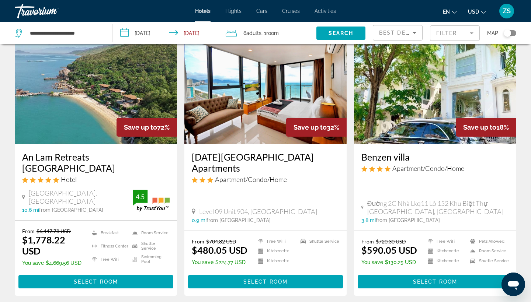
scroll to position [80, 0]
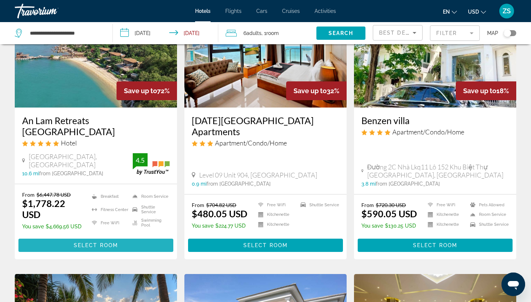
click at [93, 243] on span "Select Room" at bounding box center [96, 246] width 44 height 6
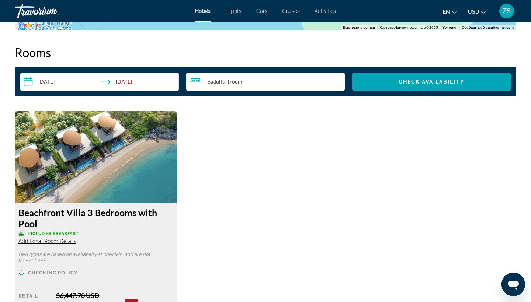
scroll to position [1071, 0]
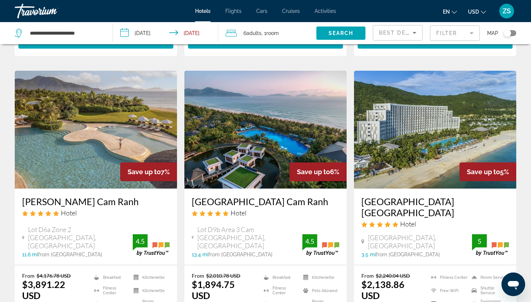
scroll to position [577, 0]
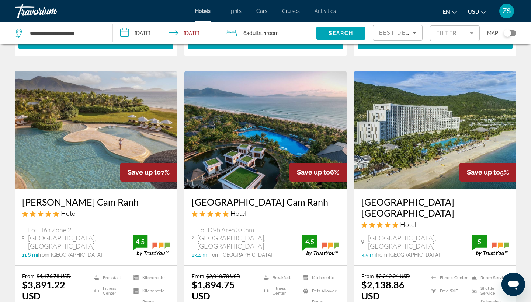
click at [93, 134] on img "Main content" at bounding box center [96, 130] width 162 height 118
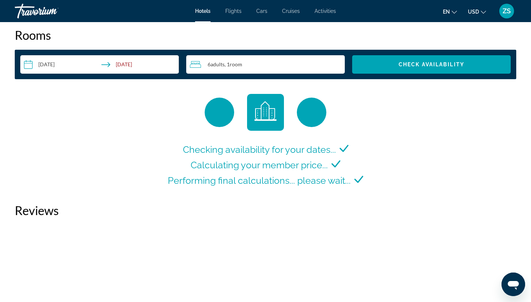
scroll to position [929, 0]
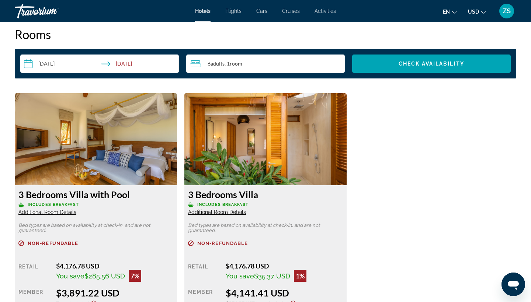
click at [219, 60] on div "6 Adult Adults , 1 Room rooms" at bounding box center [267, 63] width 155 height 9
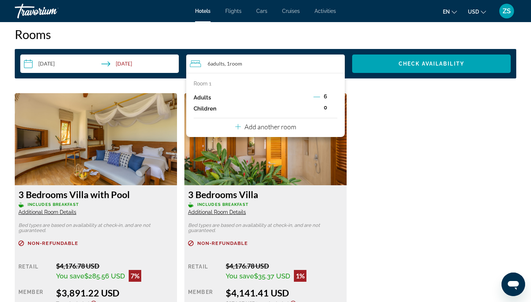
click at [317, 98] on icon "Decrement adults" at bounding box center [317, 97] width 7 height 7
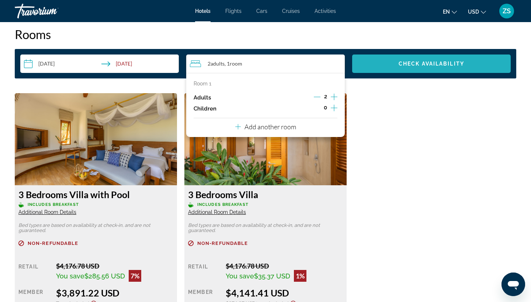
click at [419, 65] on span "Check Availability" at bounding box center [432, 64] width 66 height 6
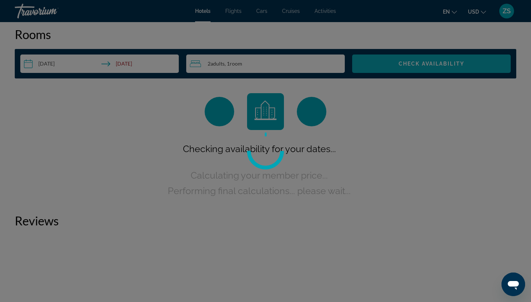
scroll to position [912, 0]
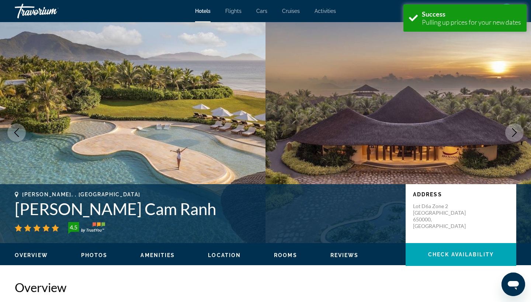
click at [466, 125] on img "Main content" at bounding box center [399, 132] width 266 height 221
click at [466, 127] on button "Next image" at bounding box center [514, 133] width 18 height 18
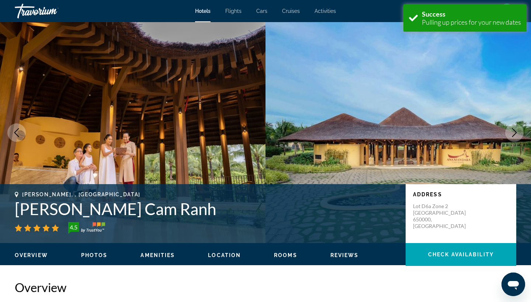
click at [466, 127] on button "Next image" at bounding box center [514, 133] width 18 height 18
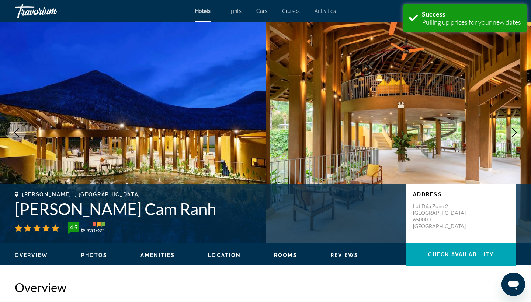
click at [466, 127] on button "Next image" at bounding box center [514, 133] width 18 height 18
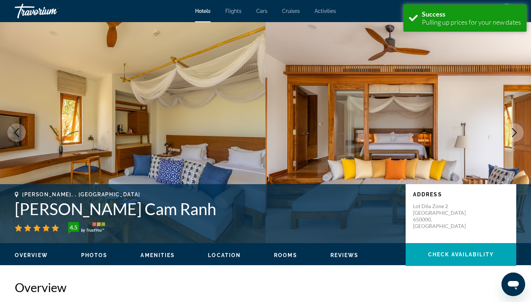
click at [466, 127] on button "Next image" at bounding box center [514, 133] width 18 height 18
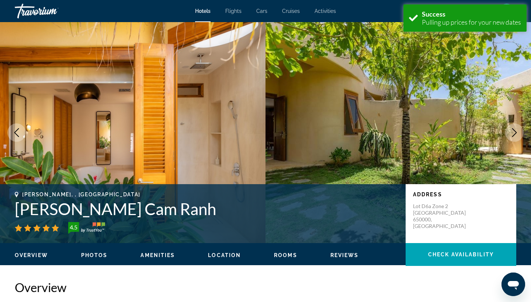
click at [466, 127] on button "Next image" at bounding box center [514, 133] width 18 height 18
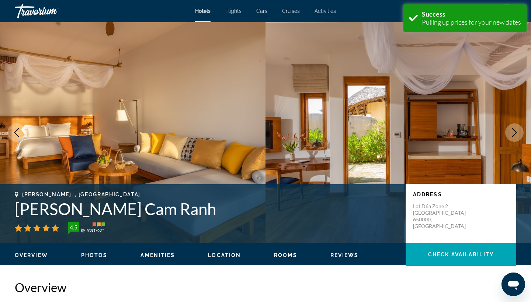
click at [466, 127] on button "Next image" at bounding box center [514, 133] width 18 height 18
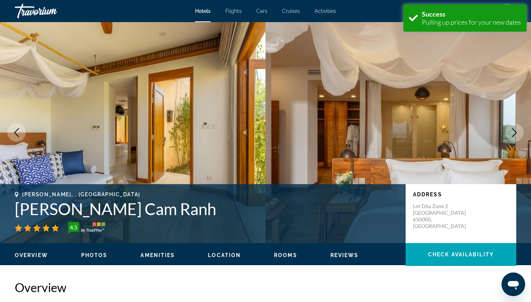
click at [466, 127] on button "Next image" at bounding box center [514, 133] width 18 height 18
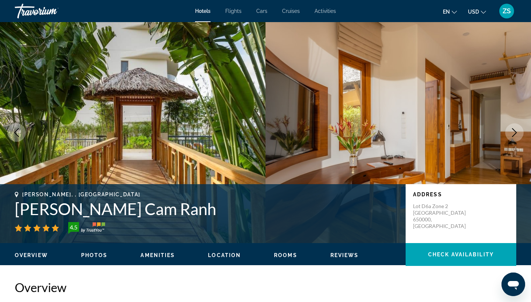
click at [466, 128] on button "Next image" at bounding box center [514, 133] width 18 height 18
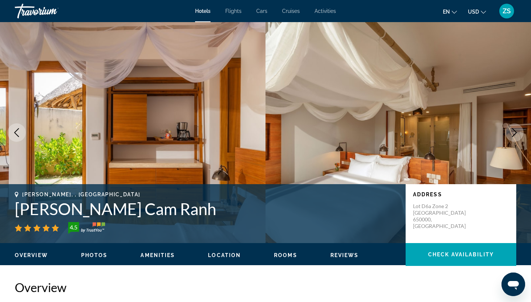
click at [466, 129] on button "Next image" at bounding box center [514, 133] width 18 height 18
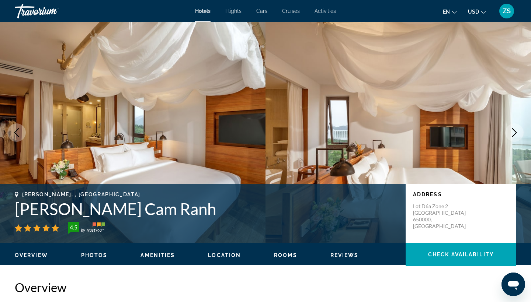
click at [466, 129] on button "Next image" at bounding box center [514, 133] width 18 height 18
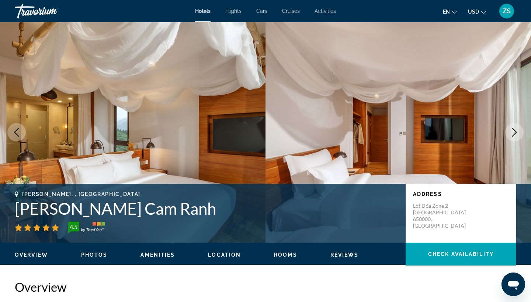
scroll to position [2, 0]
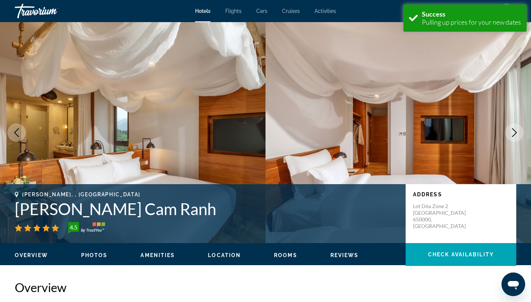
click at [466, 135] on icon "Next image" at bounding box center [514, 132] width 5 height 9
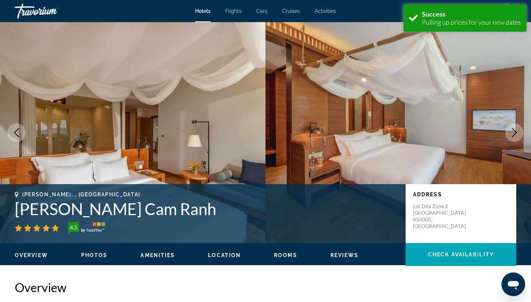
click at [466, 134] on icon "Next image" at bounding box center [514, 132] width 5 height 9
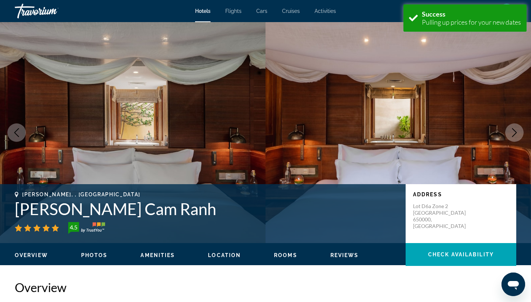
click at [466, 134] on icon "Next image" at bounding box center [514, 132] width 5 height 9
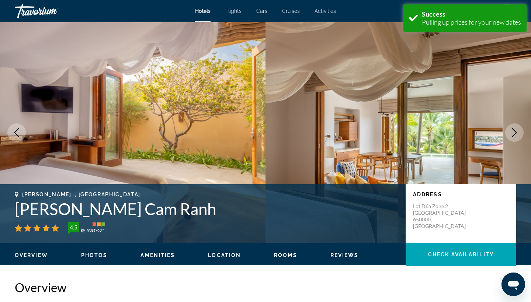
click at [466, 134] on icon "Next image" at bounding box center [514, 132] width 5 height 9
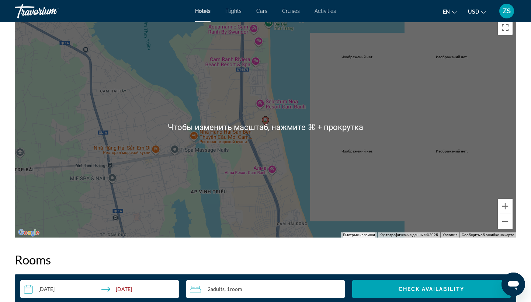
scroll to position [721, 0]
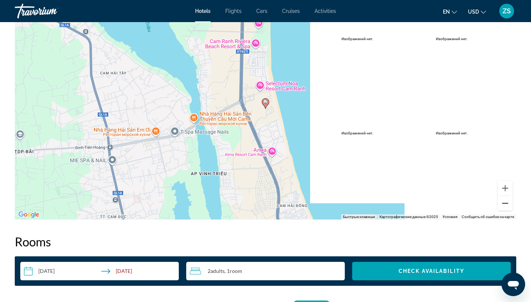
click at [466, 205] on button "Уменьшить" at bounding box center [505, 203] width 15 height 15
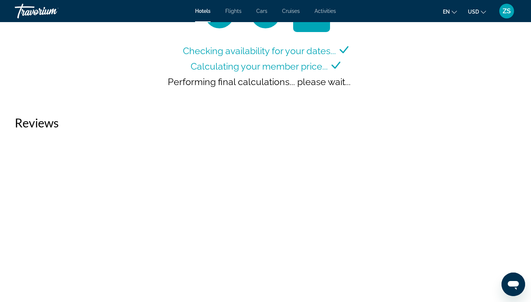
scroll to position [648, 0]
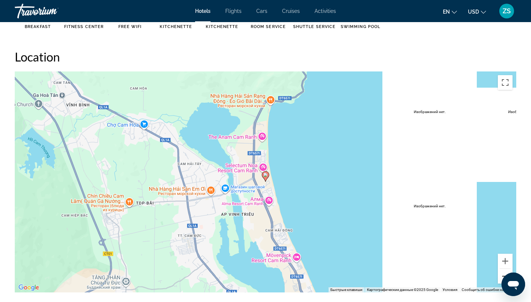
click at [466, 264] on button "Уменьшить" at bounding box center [505, 276] width 15 height 15
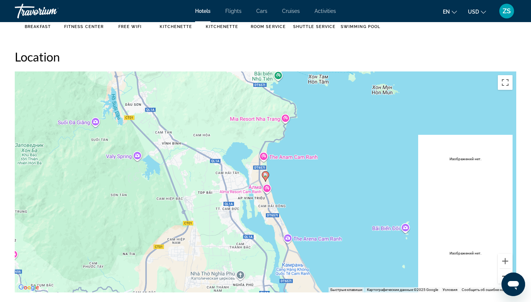
click at [466, 264] on button "Уменьшить" at bounding box center [505, 276] width 15 height 15
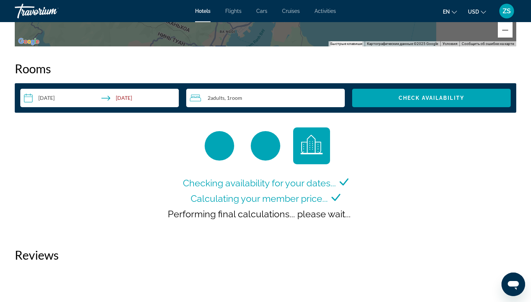
scroll to position [1015, 0]
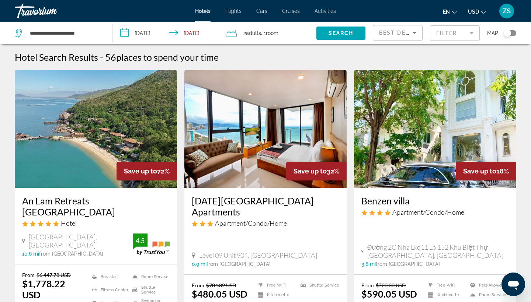
click at [466, 35] on mat-form-field "Filter" at bounding box center [455, 32] width 50 height 15
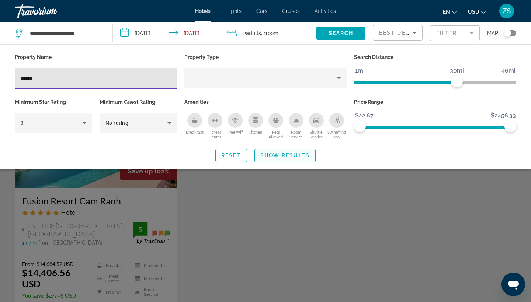
type input "******"
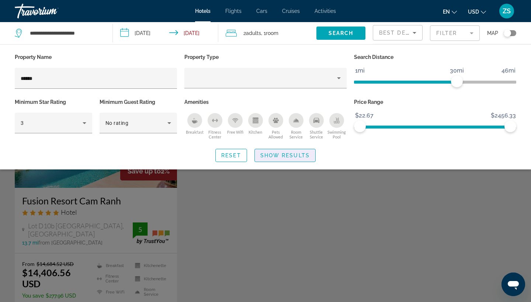
click at [294, 156] on span "Show Results" at bounding box center [284, 156] width 49 height 6
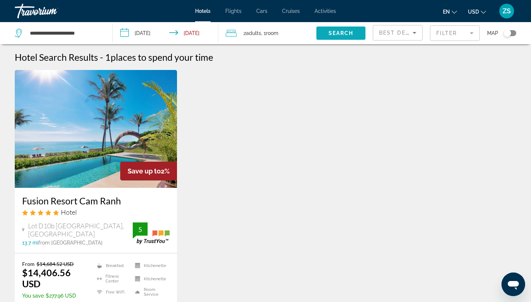
click at [344, 32] on span "Search" at bounding box center [341, 33] width 25 height 6
click at [340, 31] on span "Search" at bounding box center [341, 33] width 25 height 6
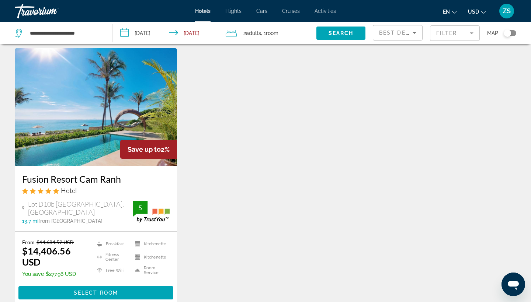
scroll to position [1, 0]
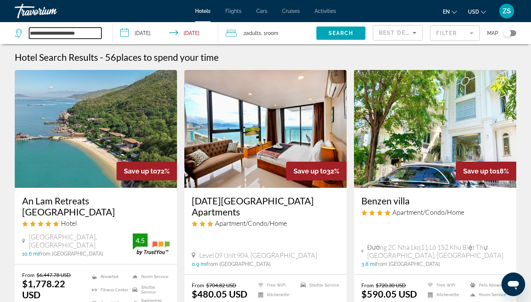
click at [95, 29] on input "**********" at bounding box center [65, 33] width 72 height 11
